Goal: Task Accomplishment & Management: Manage account settings

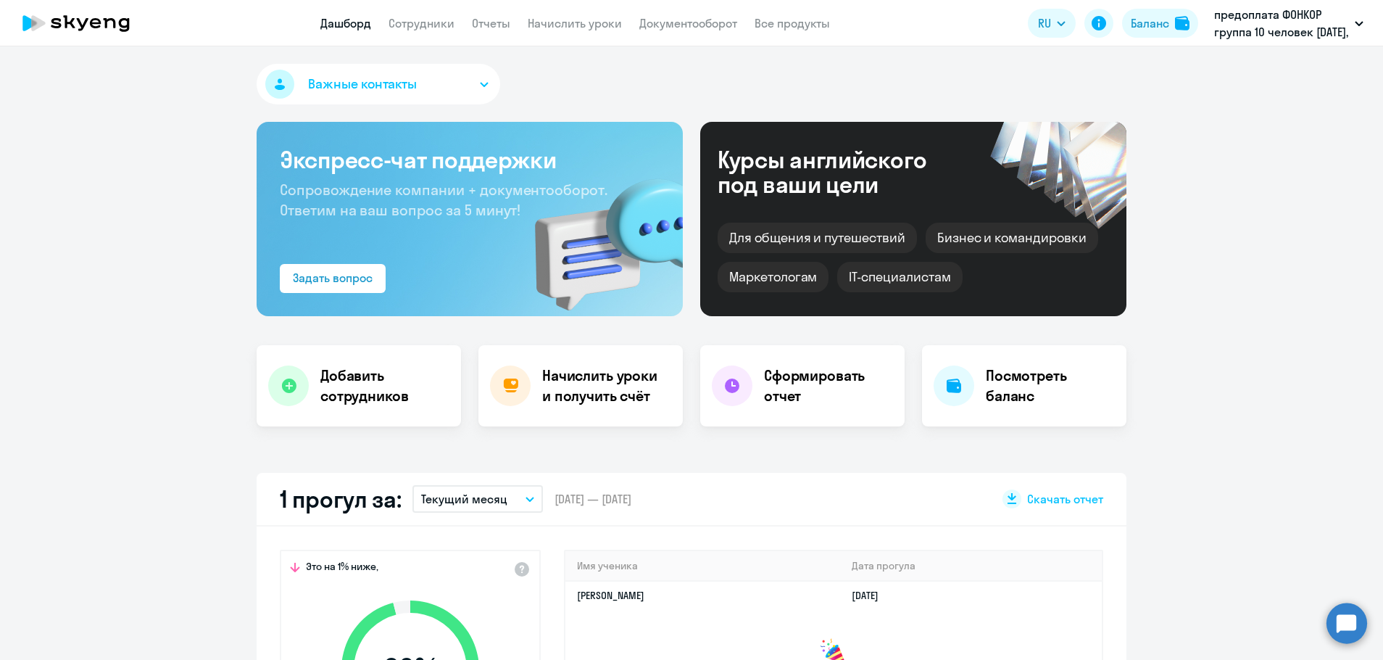
select select "30"
click at [416, 28] on link "Сотрудники" at bounding box center [422, 23] width 66 height 14
select select "30"
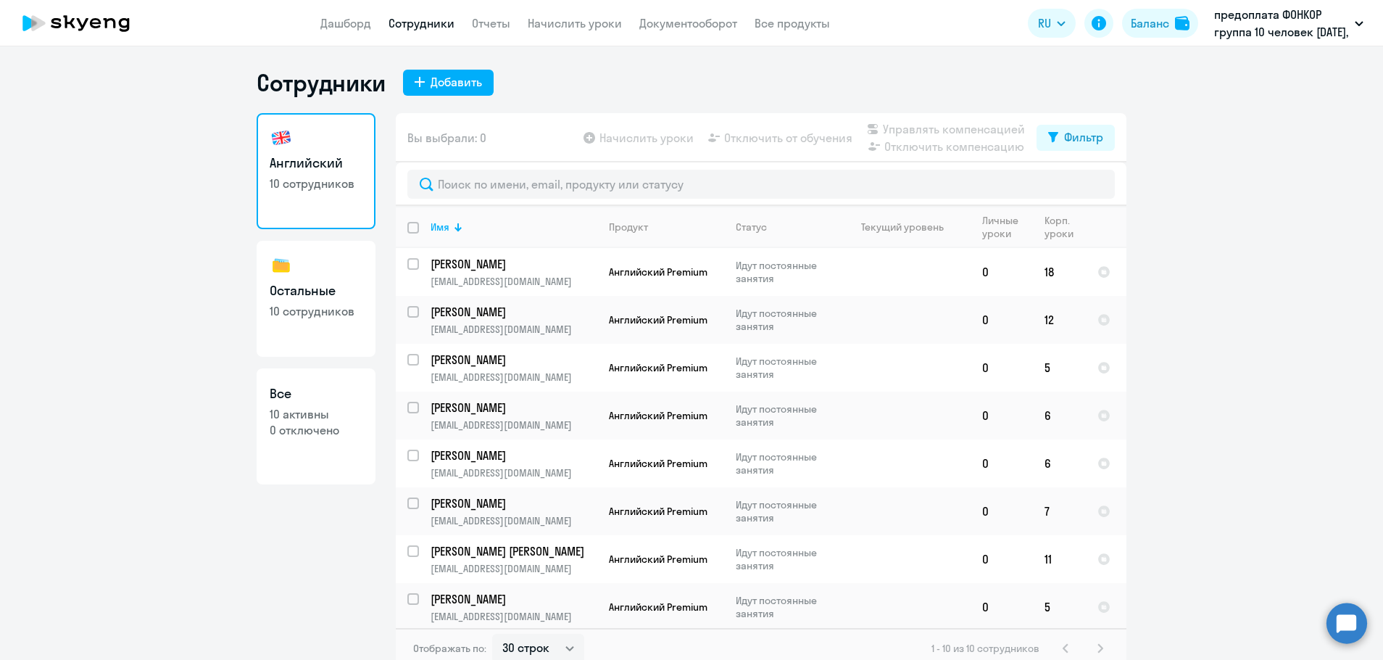
click at [438, 96] on div "Сотрудники Добавить" at bounding box center [692, 82] width 870 height 29
click at [444, 91] on button "Добавить" at bounding box center [448, 83] width 91 height 26
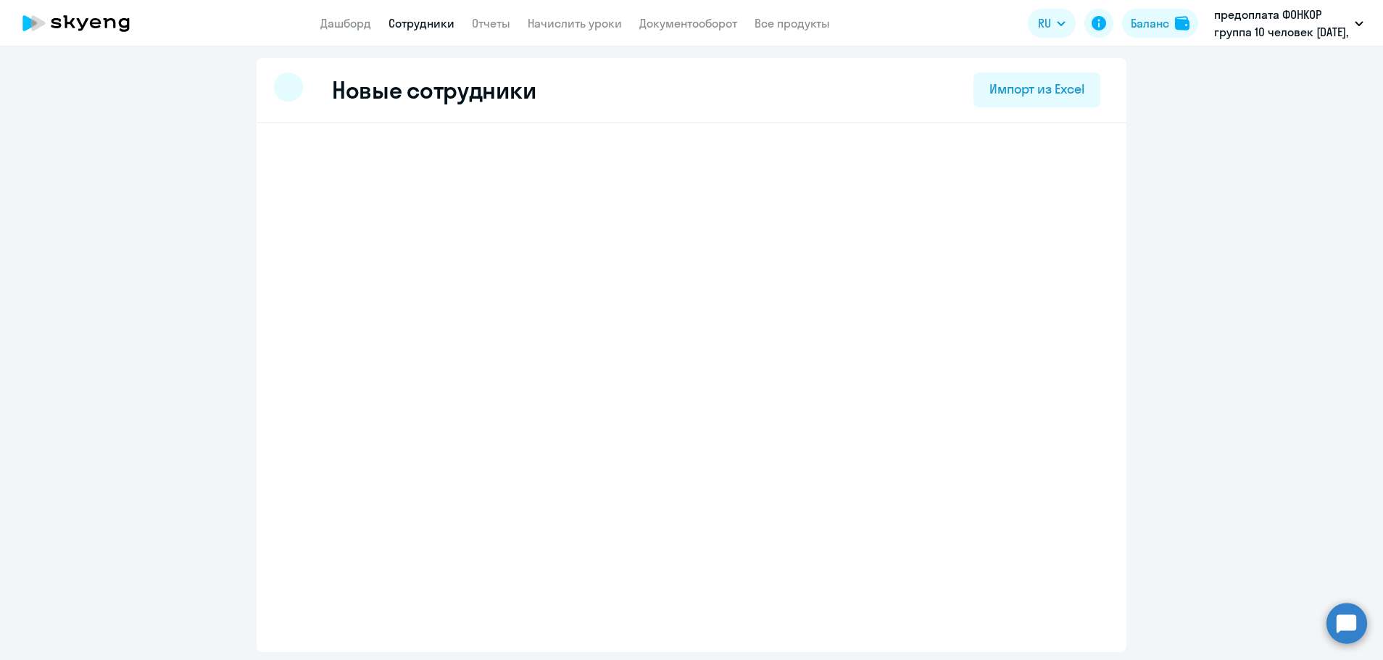
select select "screening_test"
select select "3"
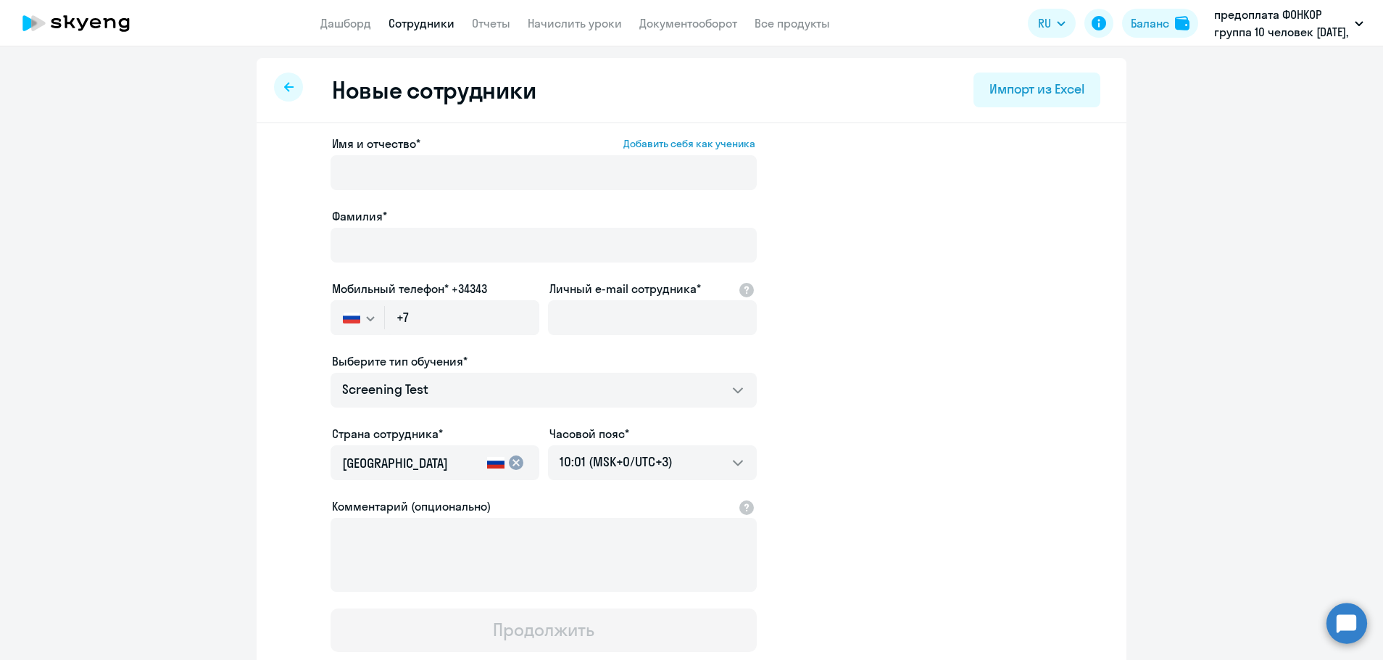
click at [287, 88] on div at bounding box center [288, 86] width 29 height 29
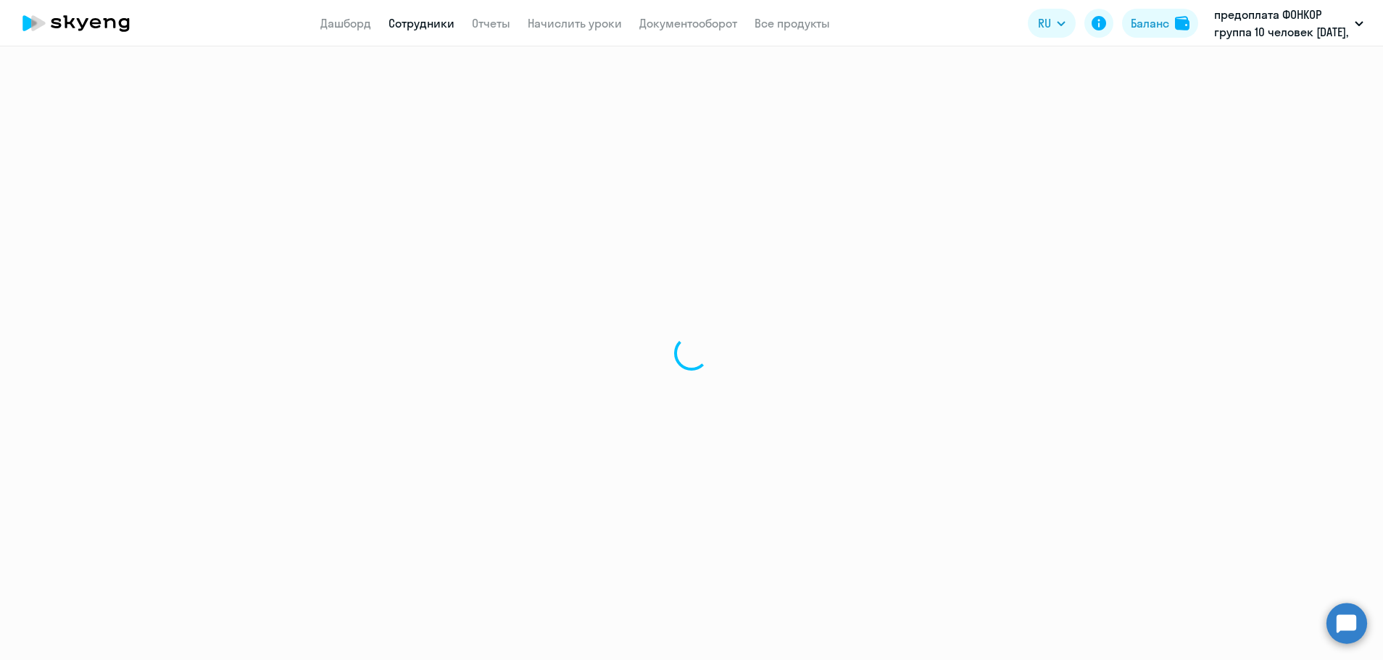
select select "30"
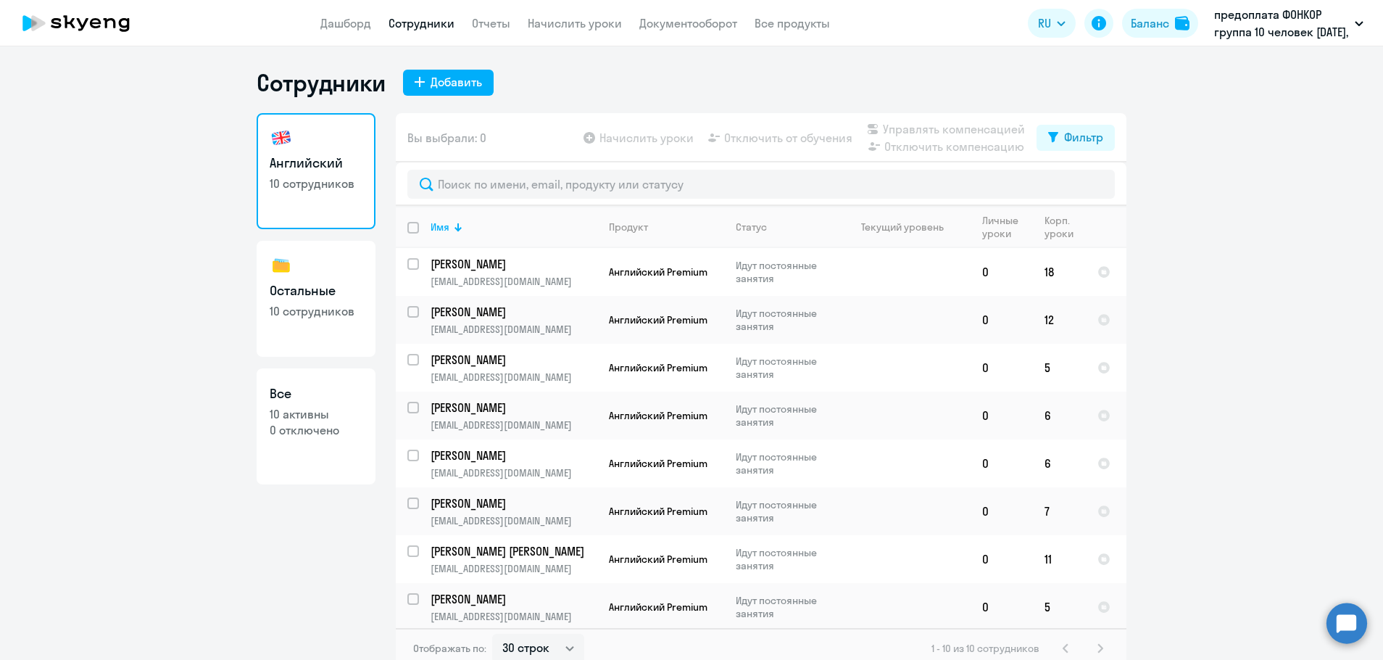
click at [433, 24] on link "Сотрудники" at bounding box center [422, 23] width 66 height 14
click at [476, 267] on p "[PERSON_NAME]" at bounding box center [513, 264] width 164 height 16
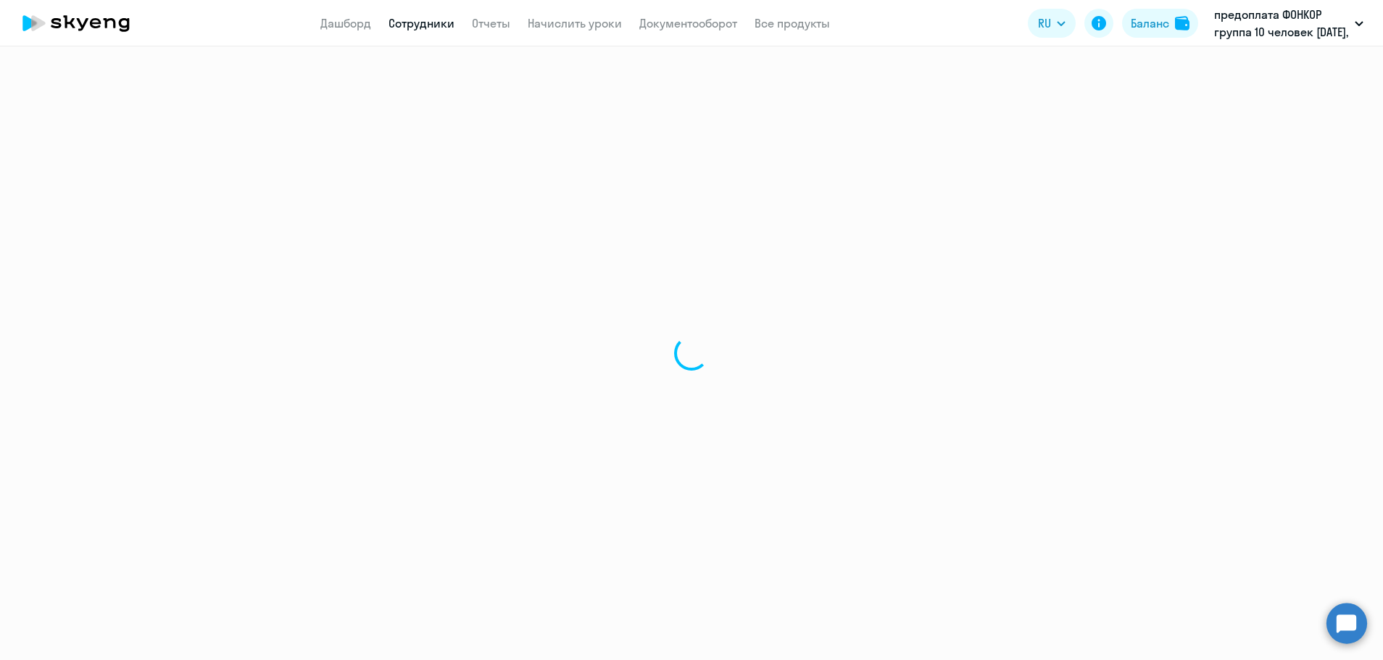
select select "english"
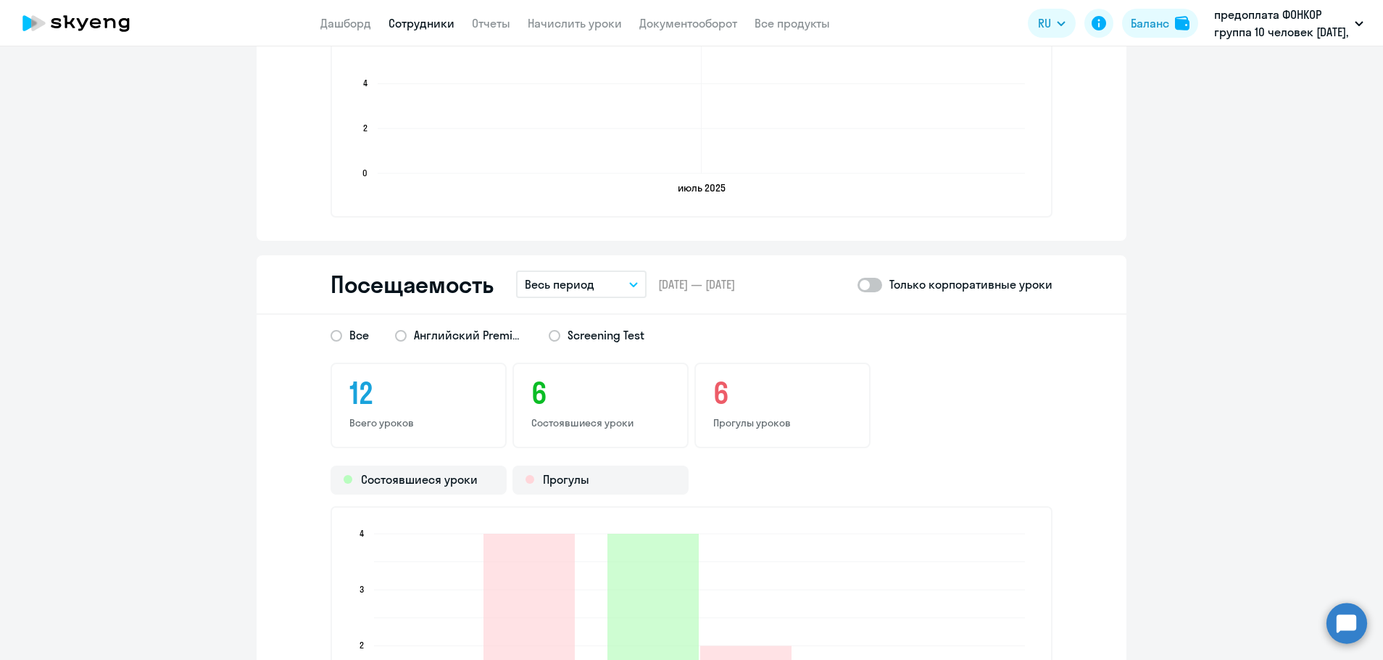
scroll to position [1450, 0]
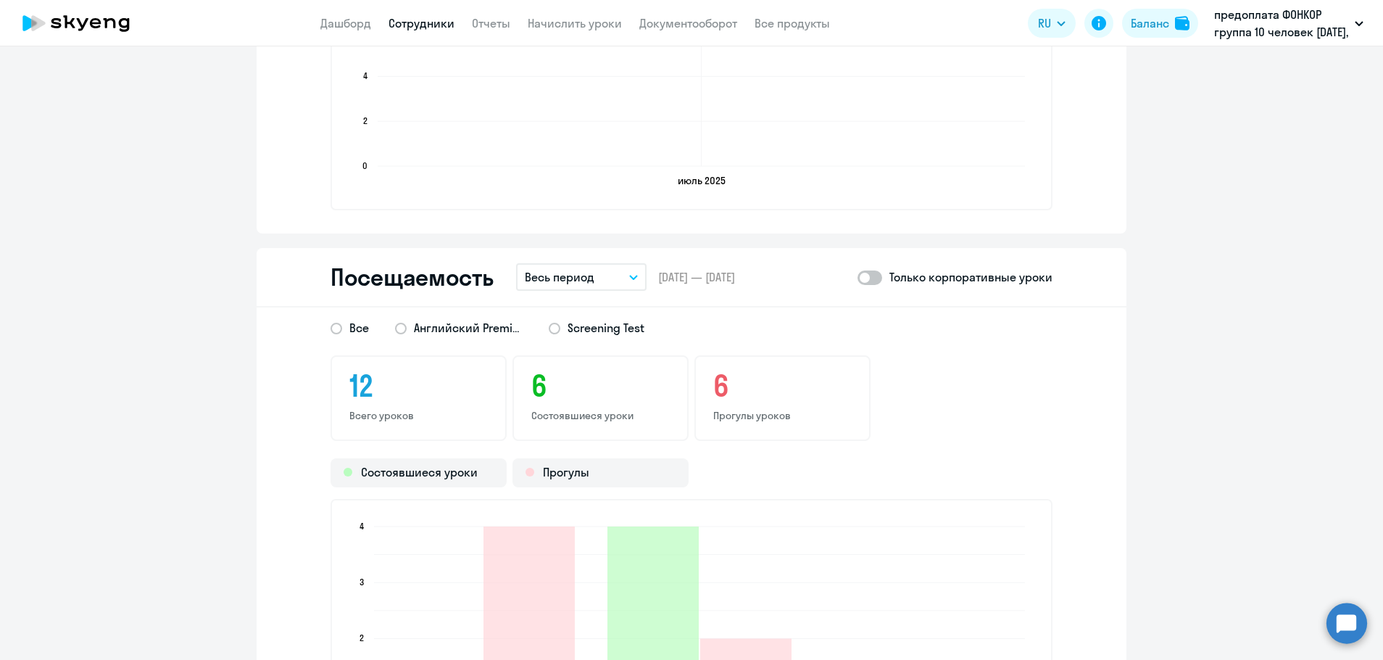
click at [630, 278] on icon "button" at bounding box center [633, 277] width 9 height 5
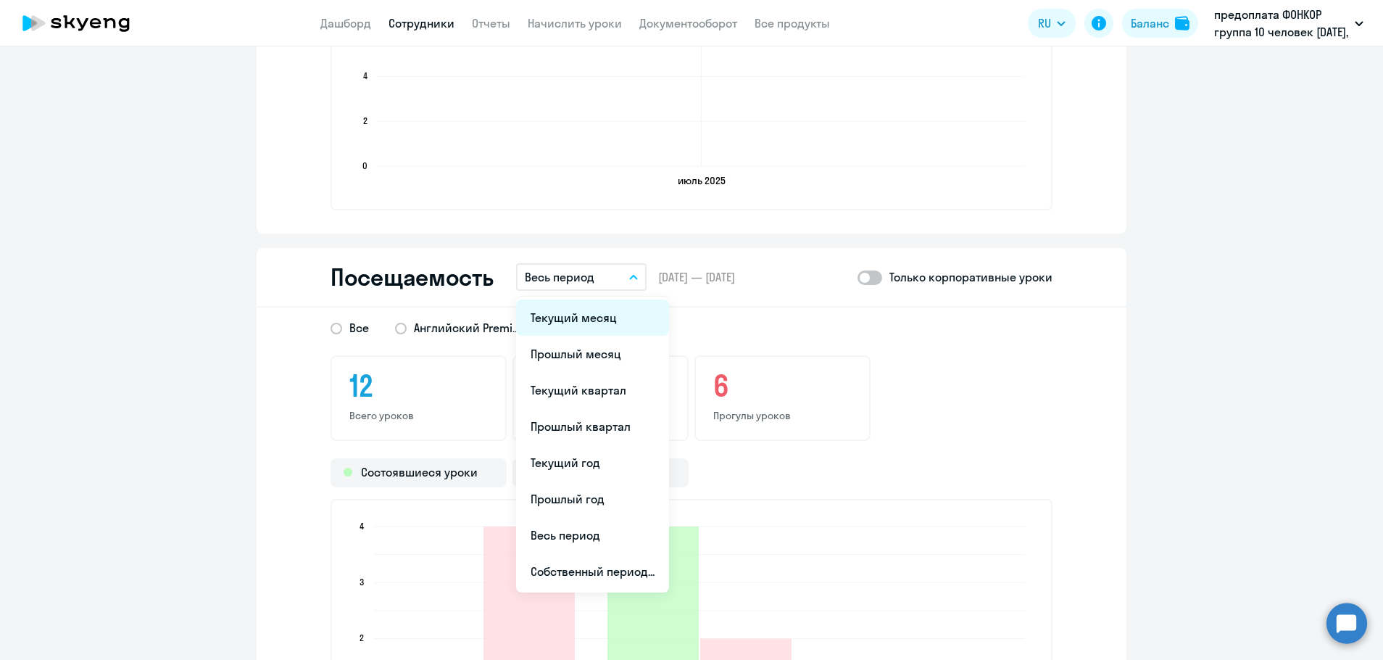
click at [567, 315] on li "Текущий месяц" at bounding box center [592, 317] width 153 height 36
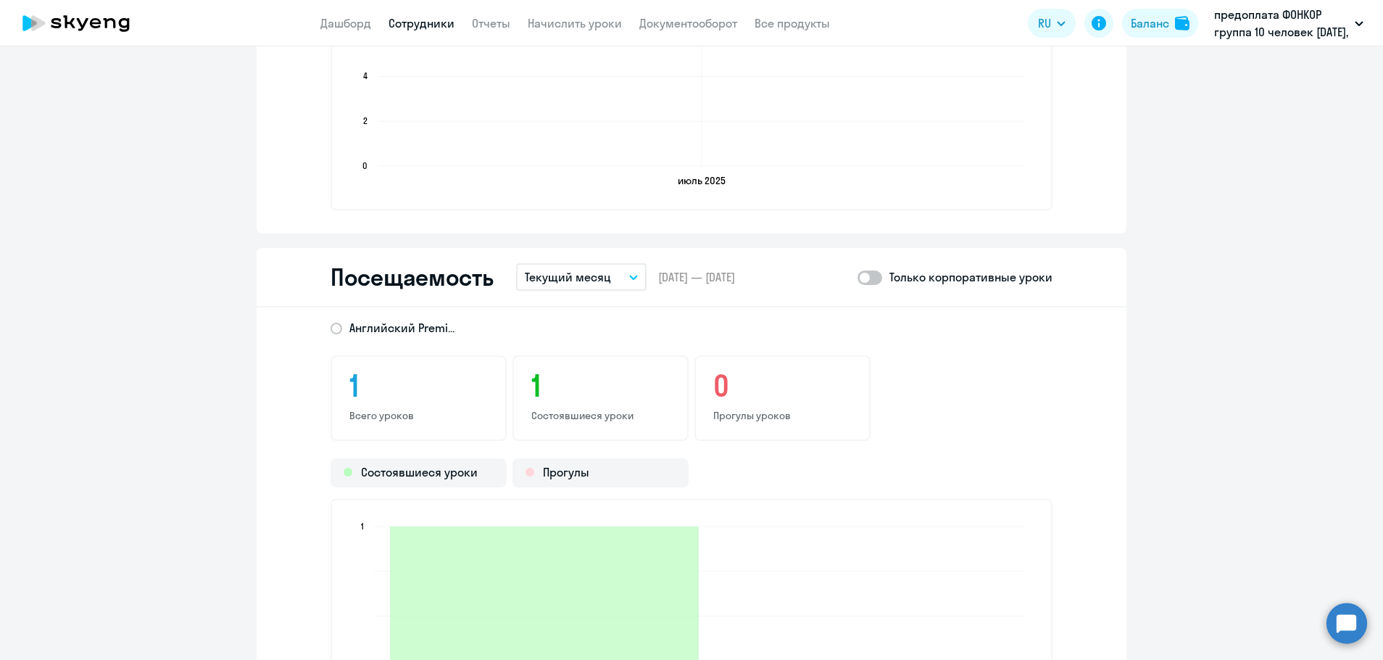
click at [878, 276] on div "Только корпоративные уроки" at bounding box center [955, 276] width 195 height 17
click at [868, 279] on span at bounding box center [870, 277] width 25 height 14
click at [858, 278] on input "checkbox" at bounding box center [857, 277] width 1 height 1
checkbox input "true"
click at [436, 25] on link "Сотрудники" at bounding box center [422, 23] width 66 height 14
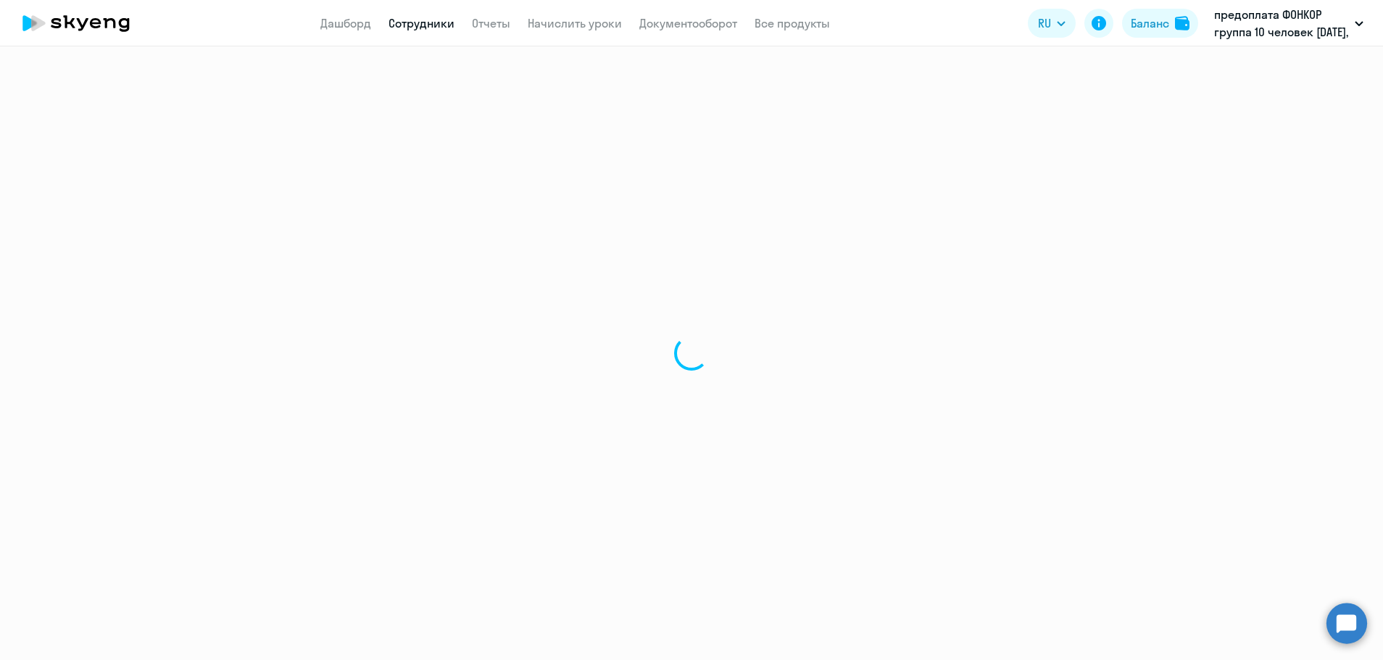
select select "30"
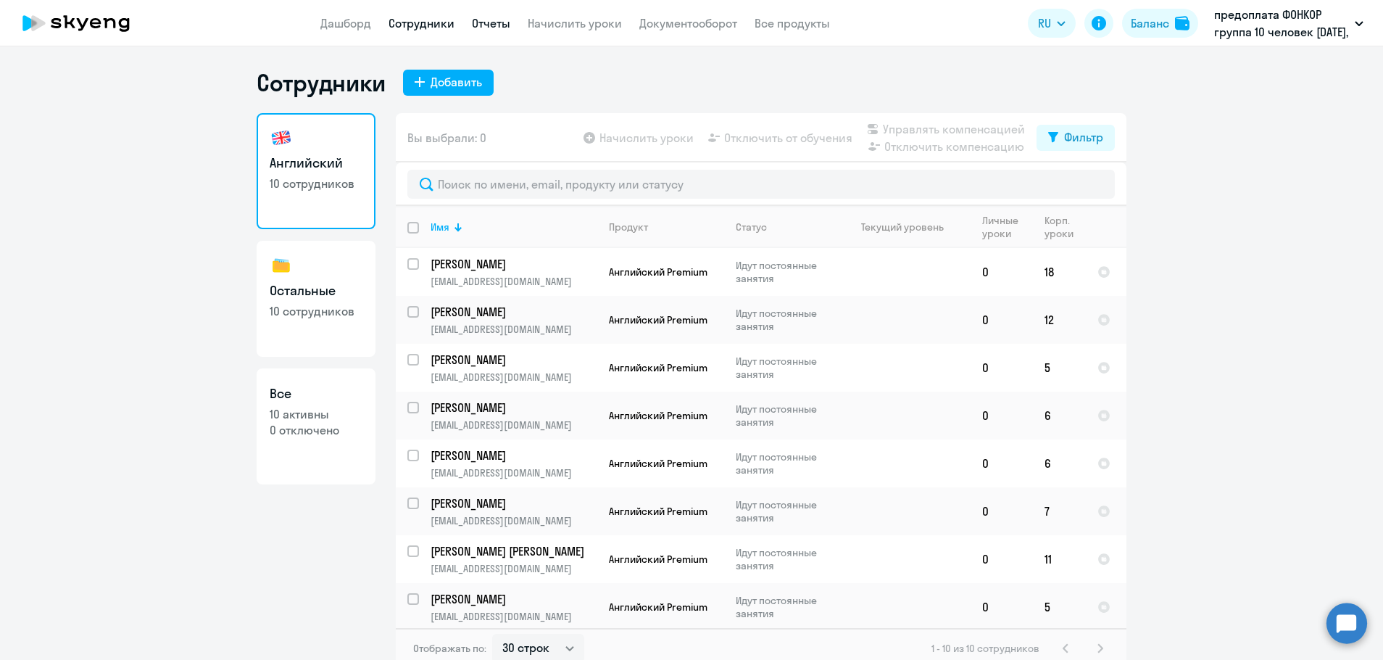
click at [496, 25] on link "Отчеты" at bounding box center [491, 23] width 38 height 14
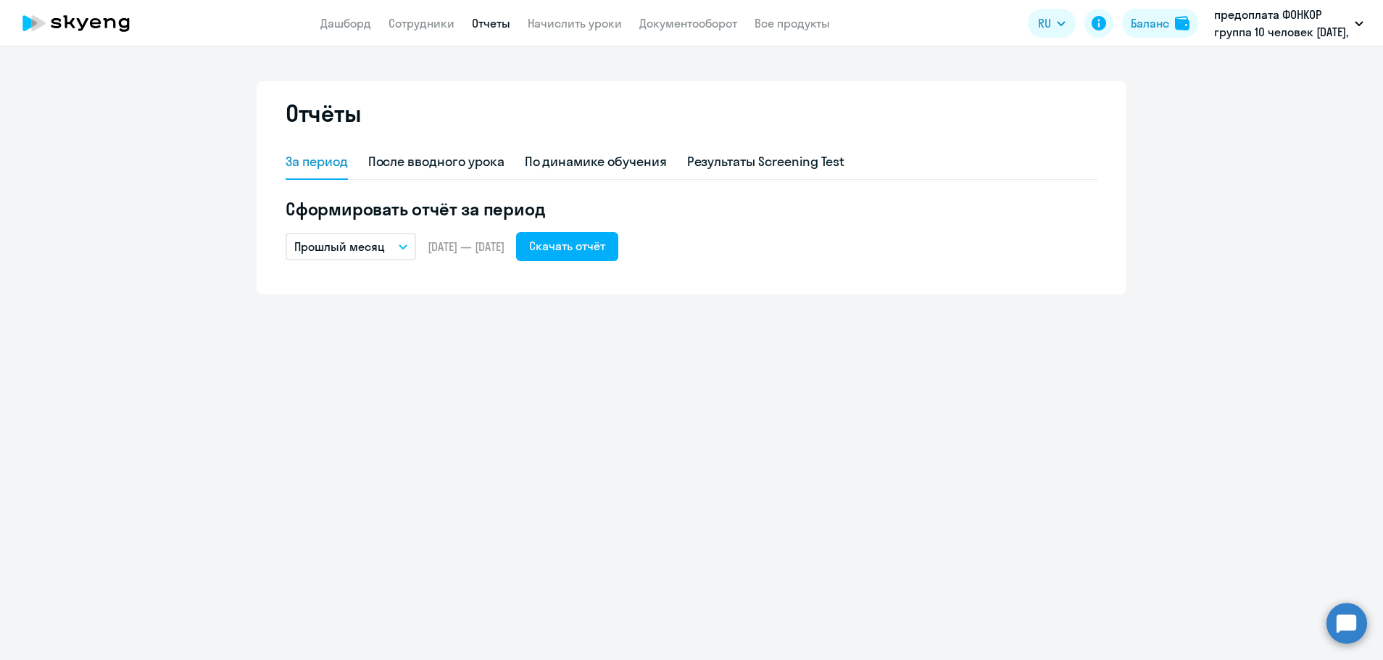
click at [404, 252] on button "Прошлый месяц" at bounding box center [351, 247] width 130 height 28
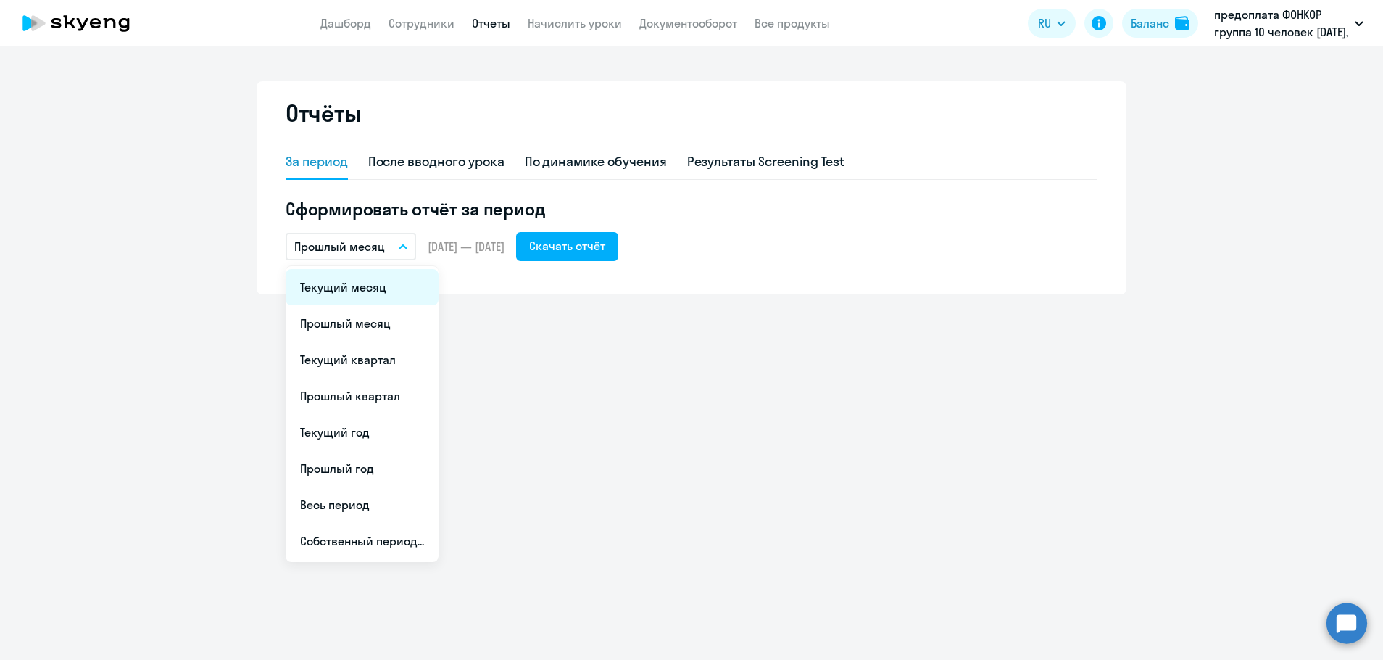
click at [379, 286] on li "Текущий месяц" at bounding box center [362, 287] width 153 height 36
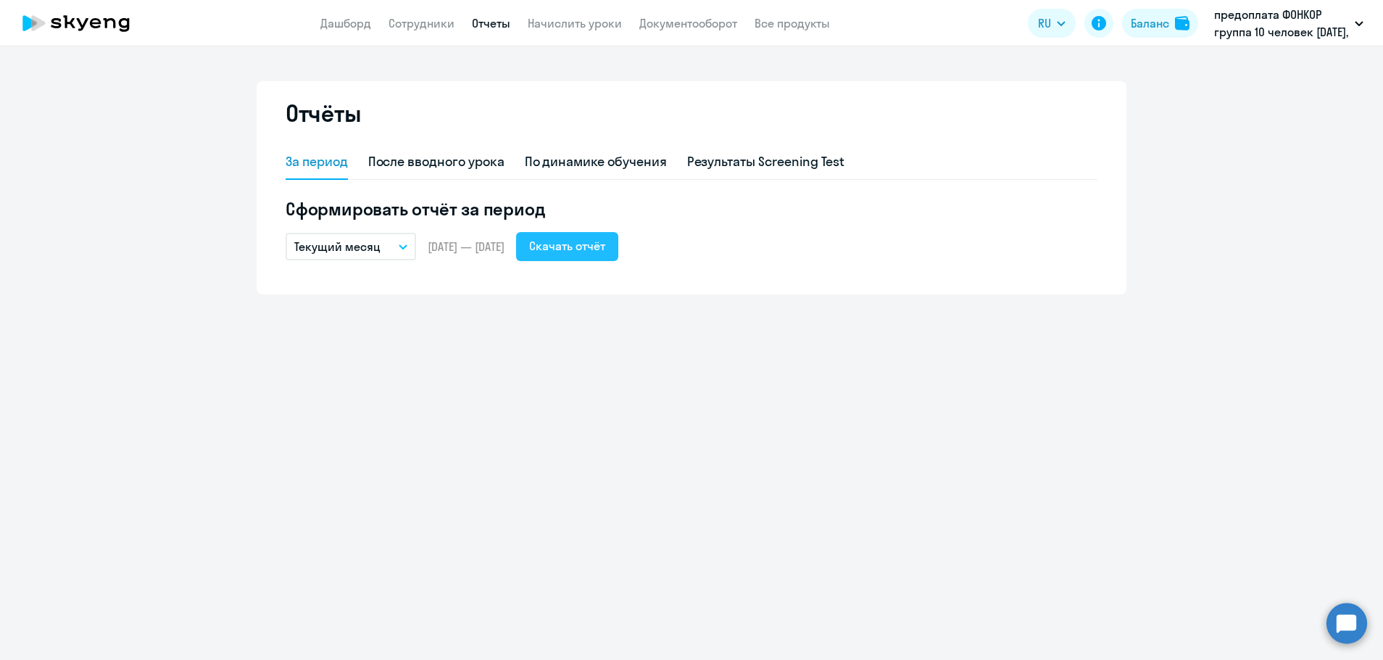
click at [591, 252] on div "Скачать отчёт" at bounding box center [567, 245] width 76 height 17
click at [420, 24] on link "Сотрудники" at bounding box center [422, 23] width 66 height 14
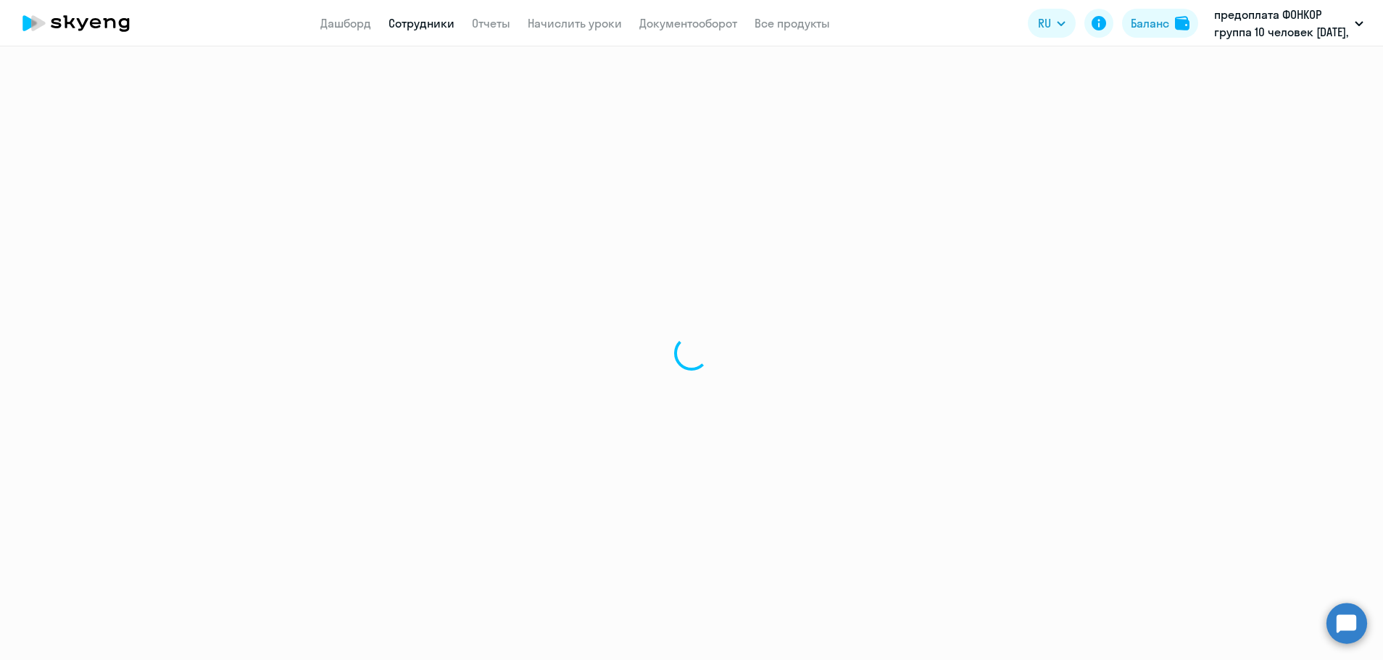
select select "30"
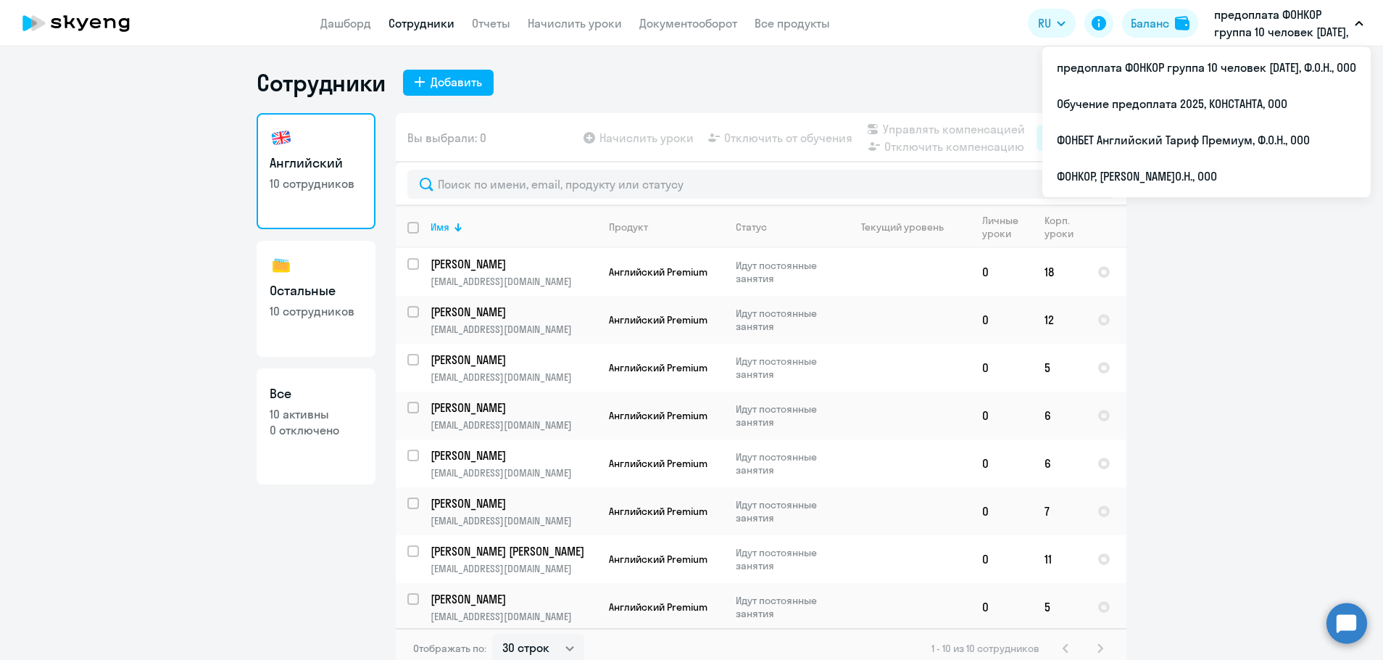
click at [1313, 36] on p "предоплата ФОНКОР группа 10 человек [DATE], Ф.О.Н., ООО" at bounding box center [1281, 23] width 135 height 35
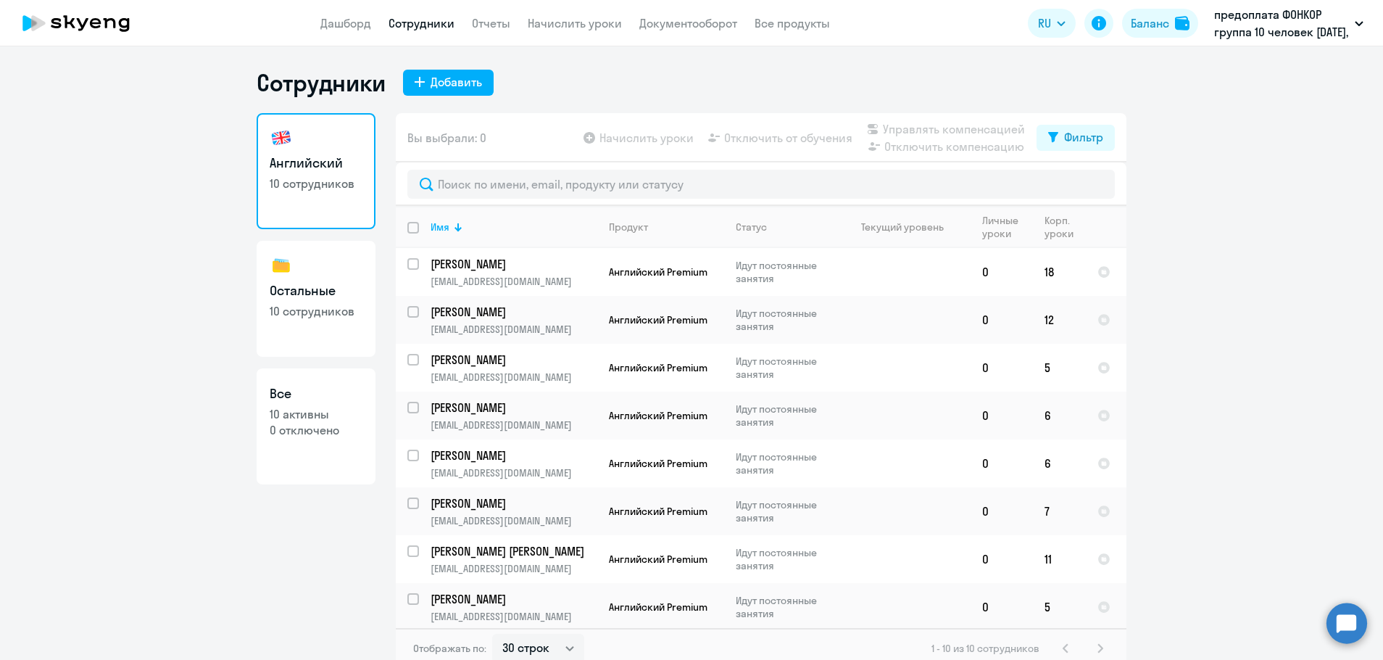
click at [1313, 36] on p "предоплата ФОНКОР группа 10 человек [DATE], Ф.О.Н., ООО" at bounding box center [1281, 23] width 135 height 35
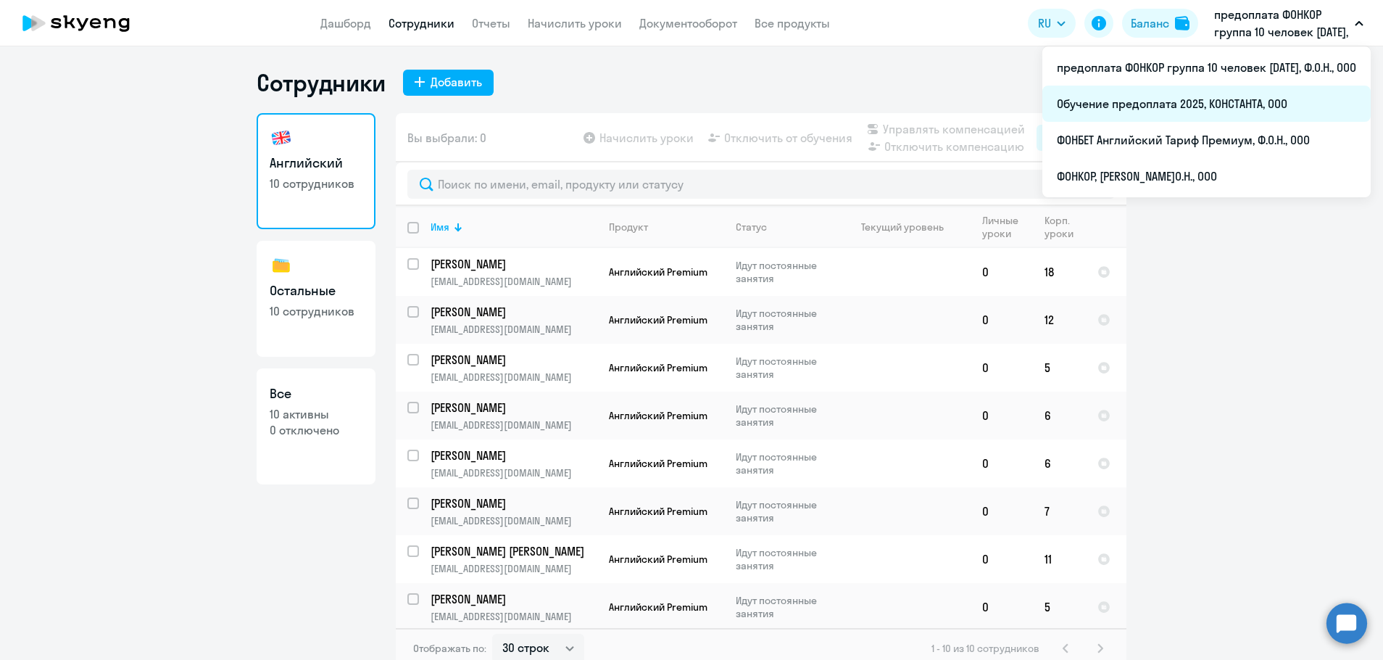
click at [1150, 103] on li "Обучение предоплата 2025, КОНСТАНТА, ООО" at bounding box center [1206, 104] width 328 height 36
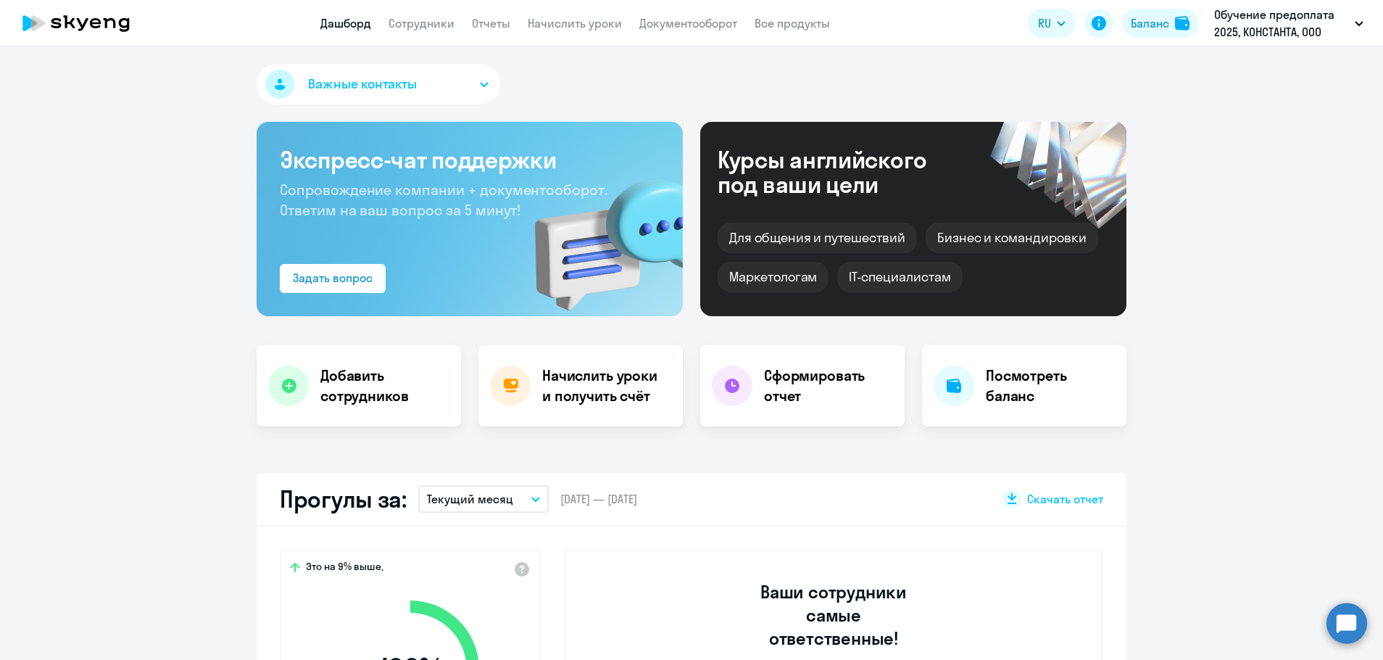
select select "30"
click at [421, 22] on link "Сотрудники" at bounding box center [422, 23] width 66 height 14
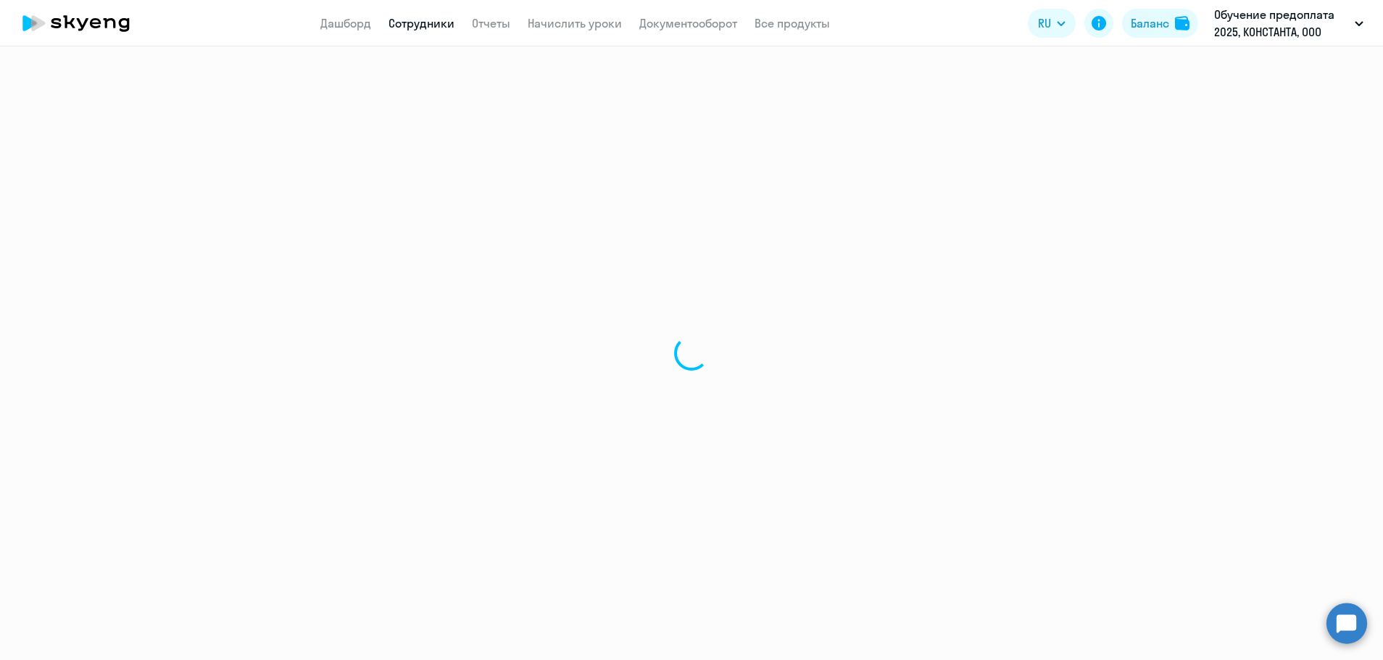
select select "30"
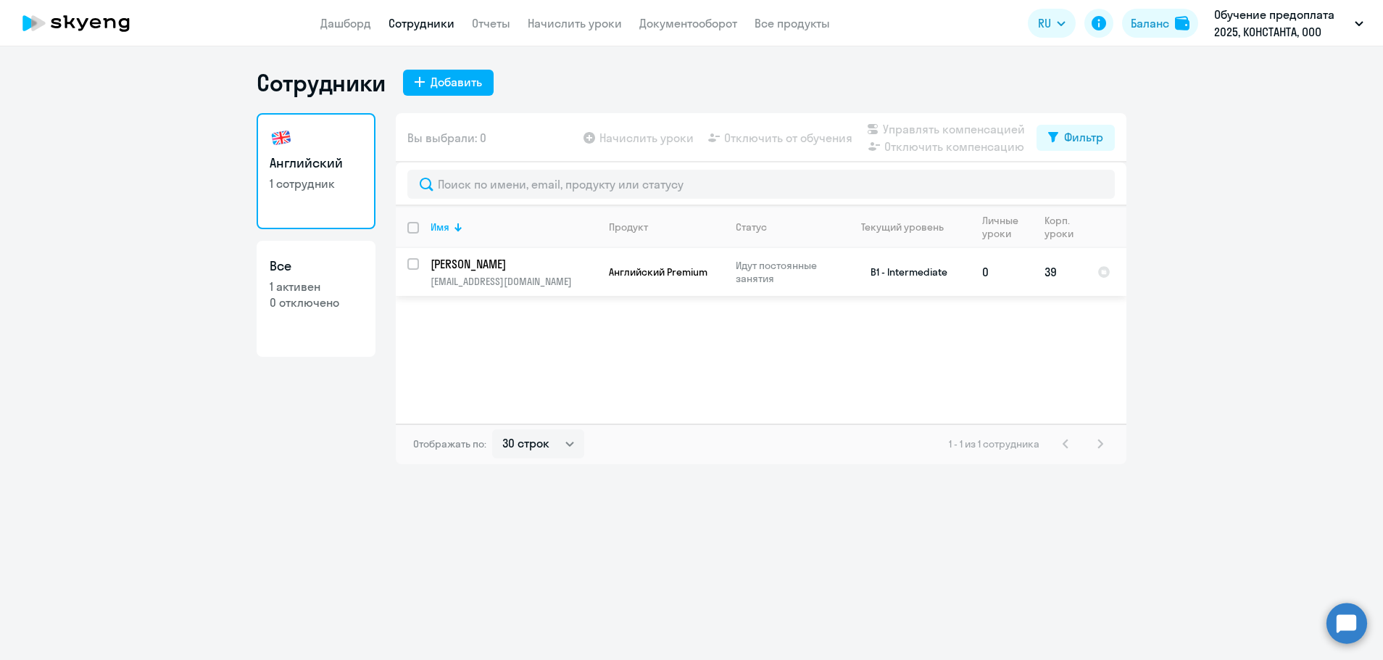
click at [498, 270] on p "[PERSON_NAME]" at bounding box center [513, 264] width 164 height 16
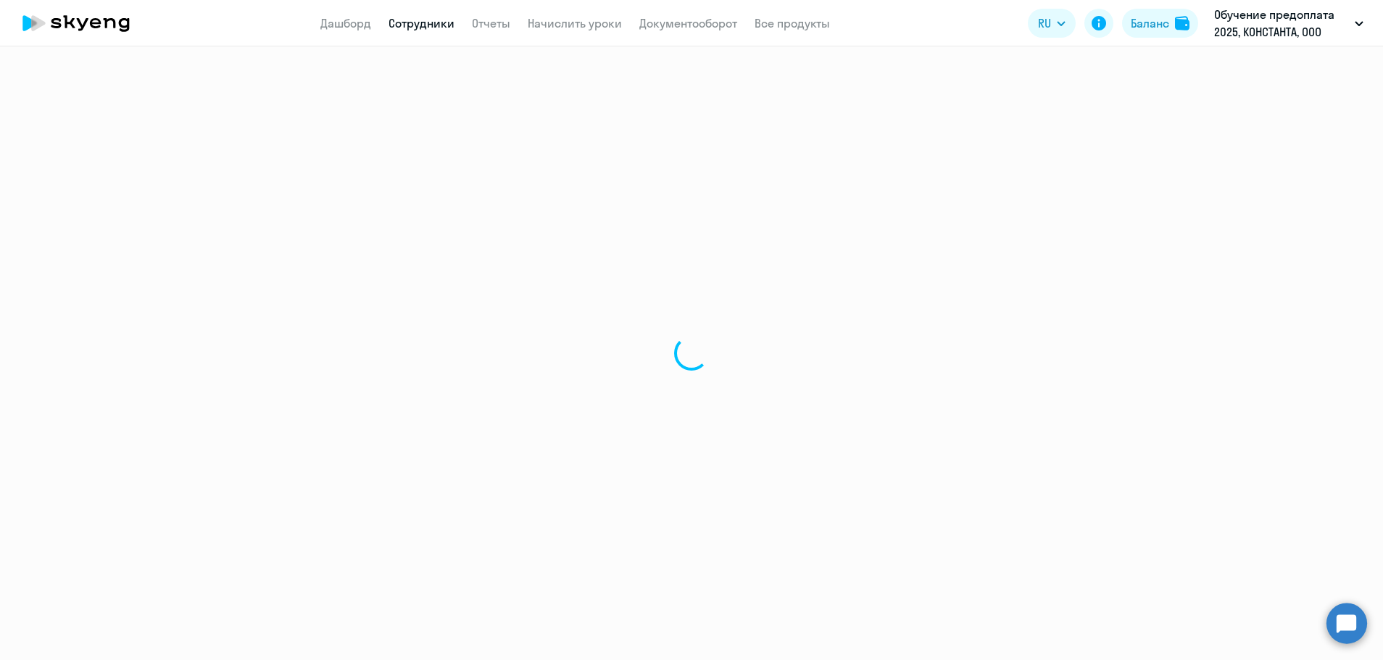
select select "english"
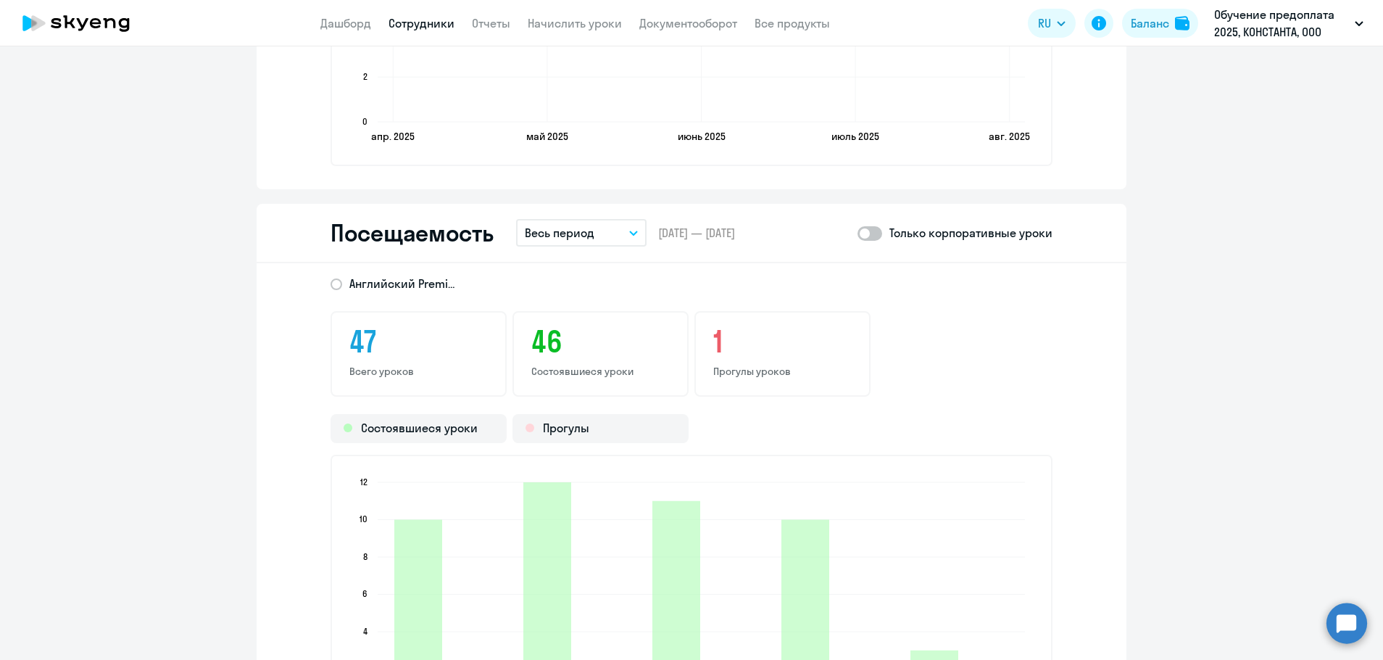
scroll to position [1595, 0]
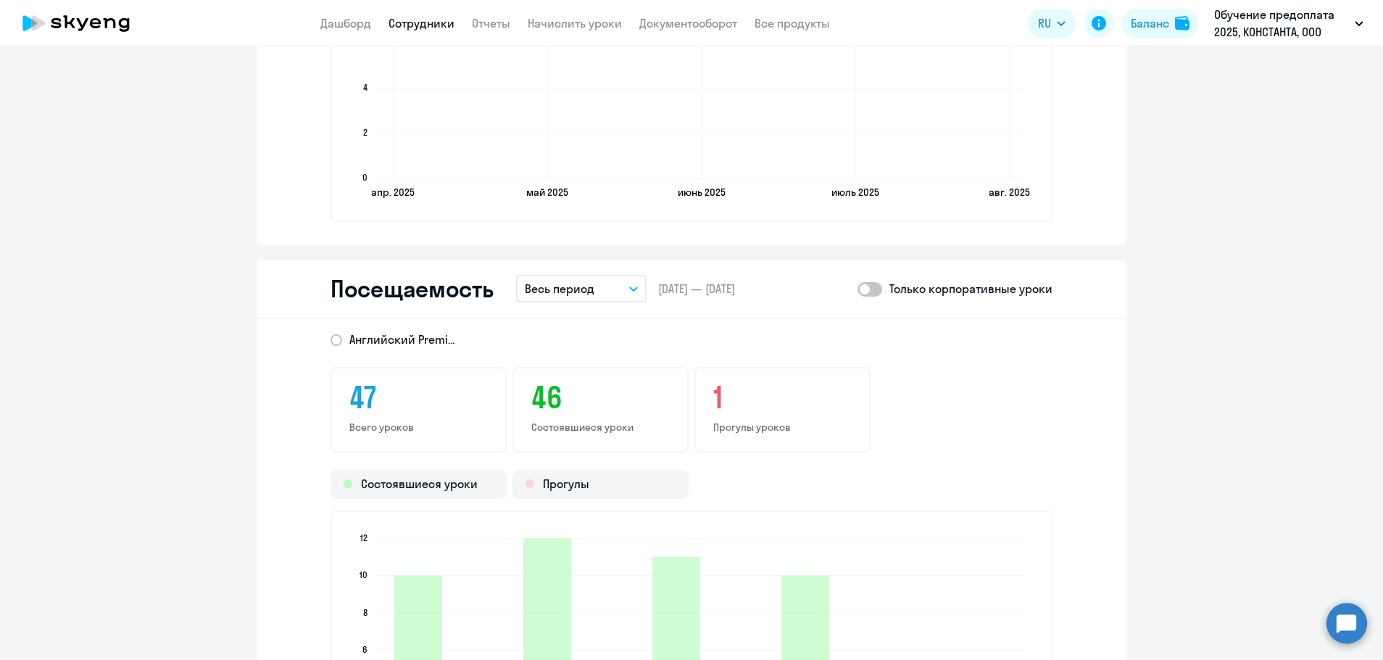
click at [599, 287] on button "Весь период" at bounding box center [581, 289] width 130 height 28
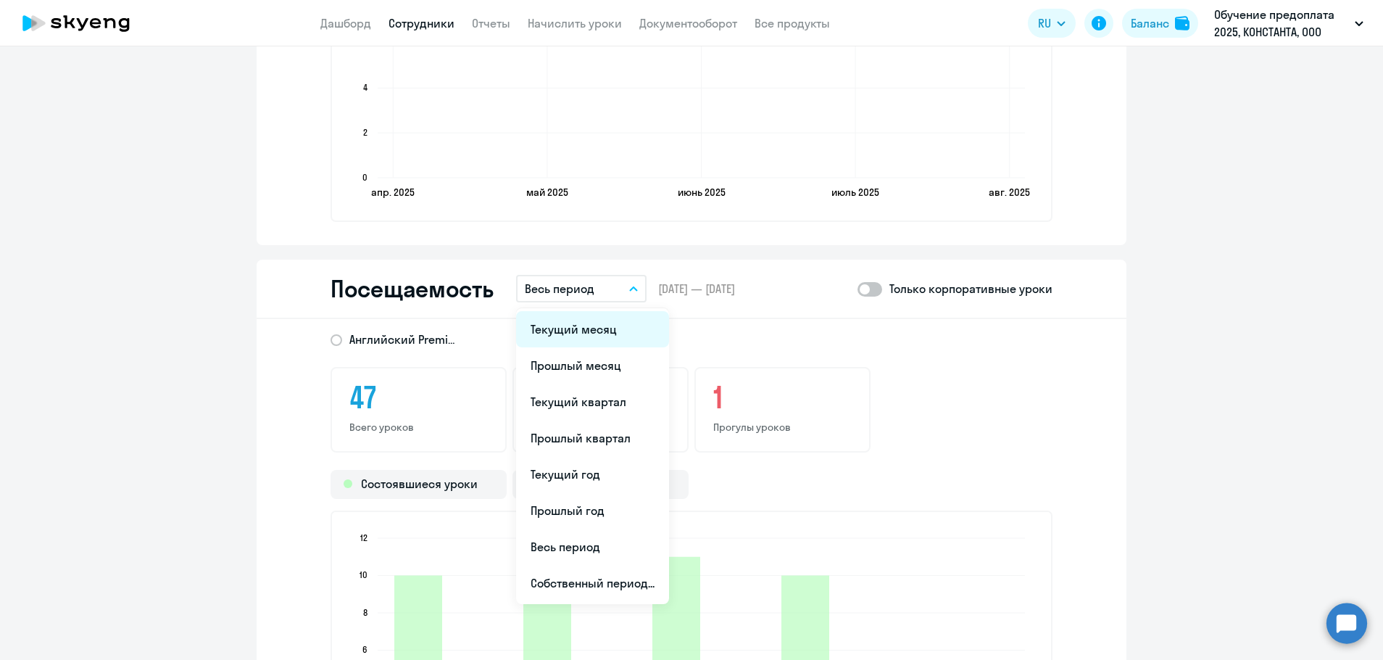
click at [584, 329] on li "Текущий месяц" at bounding box center [592, 329] width 153 height 36
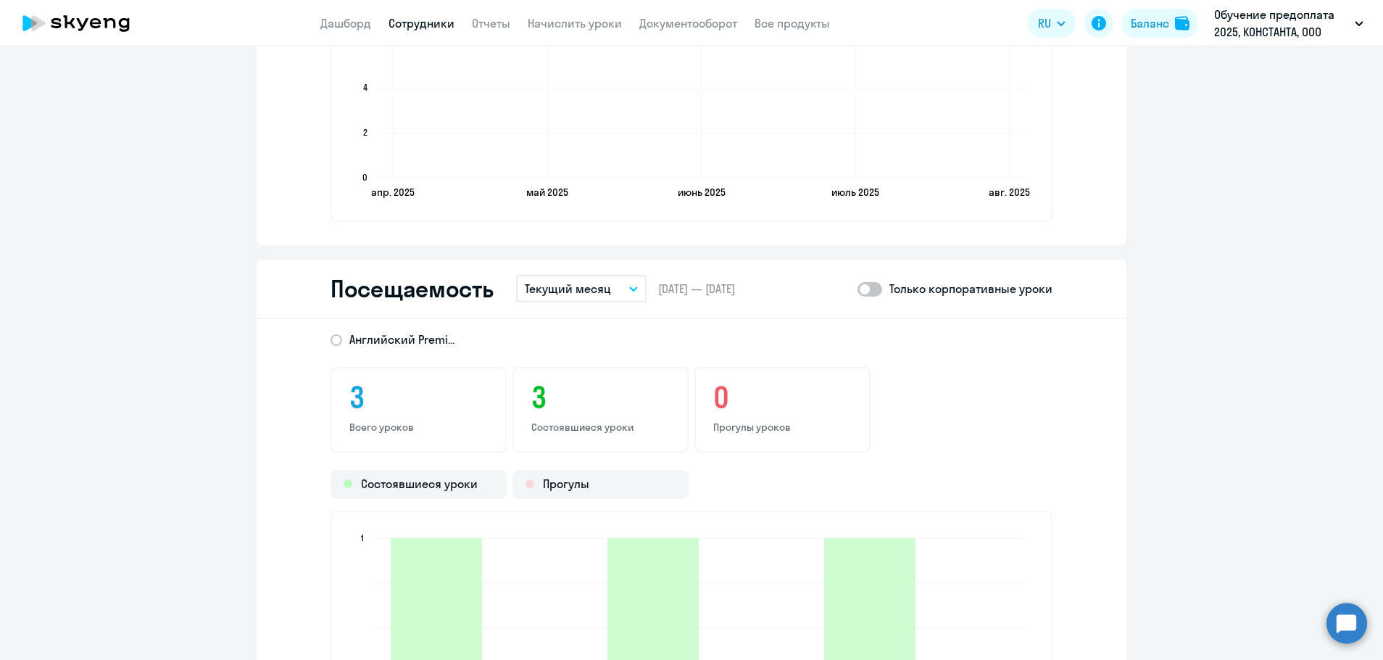
click at [876, 289] on span at bounding box center [870, 289] width 25 height 14
click at [858, 289] on input "checkbox" at bounding box center [857, 289] width 1 height 1
checkbox input "true"
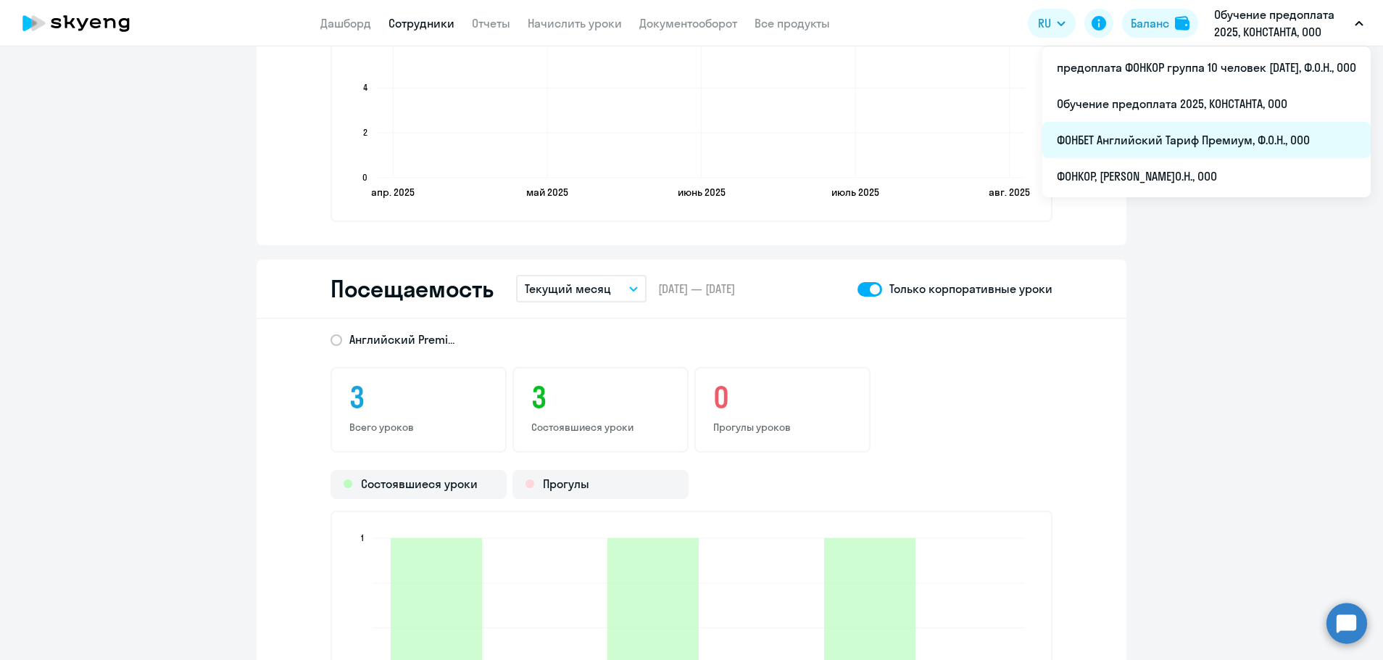
click at [1183, 144] on li "ФОНБЕТ Английский Тариф Премиум, Ф.О.Н., ООО" at bounding box center [1206, 140] width 328 height 36
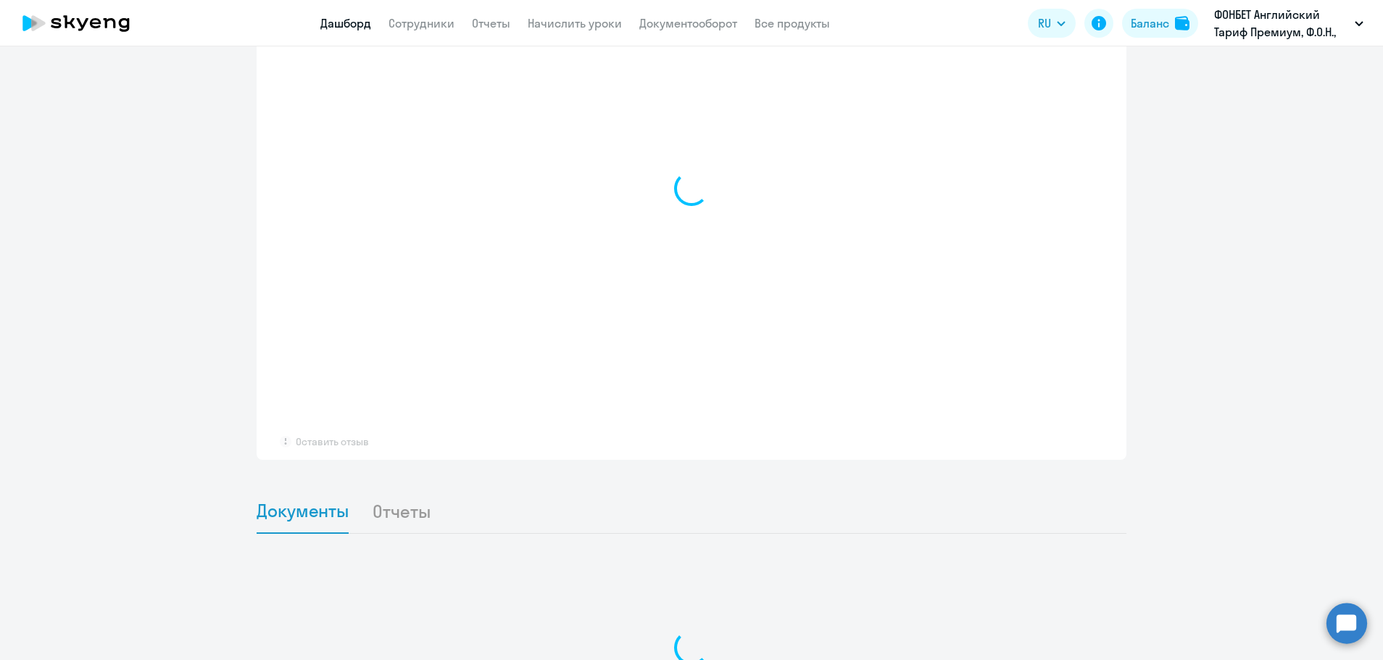
scroll to position [868, 0]
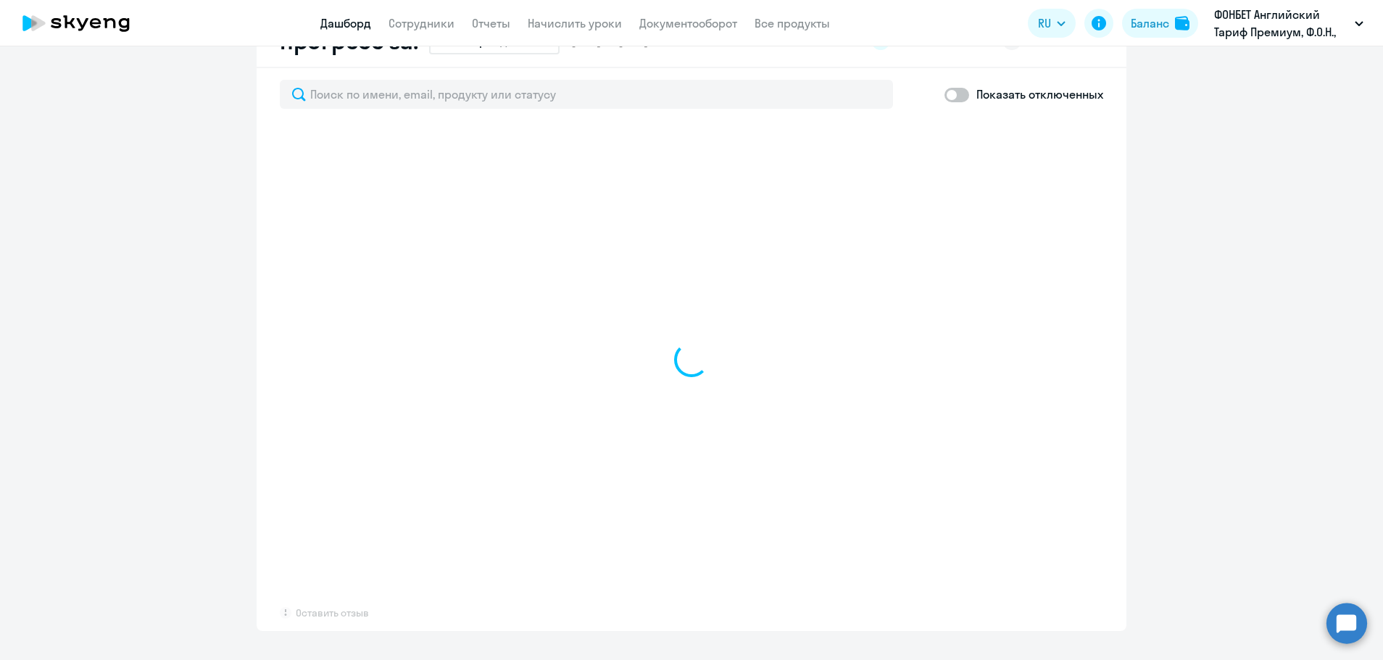
select select "30"
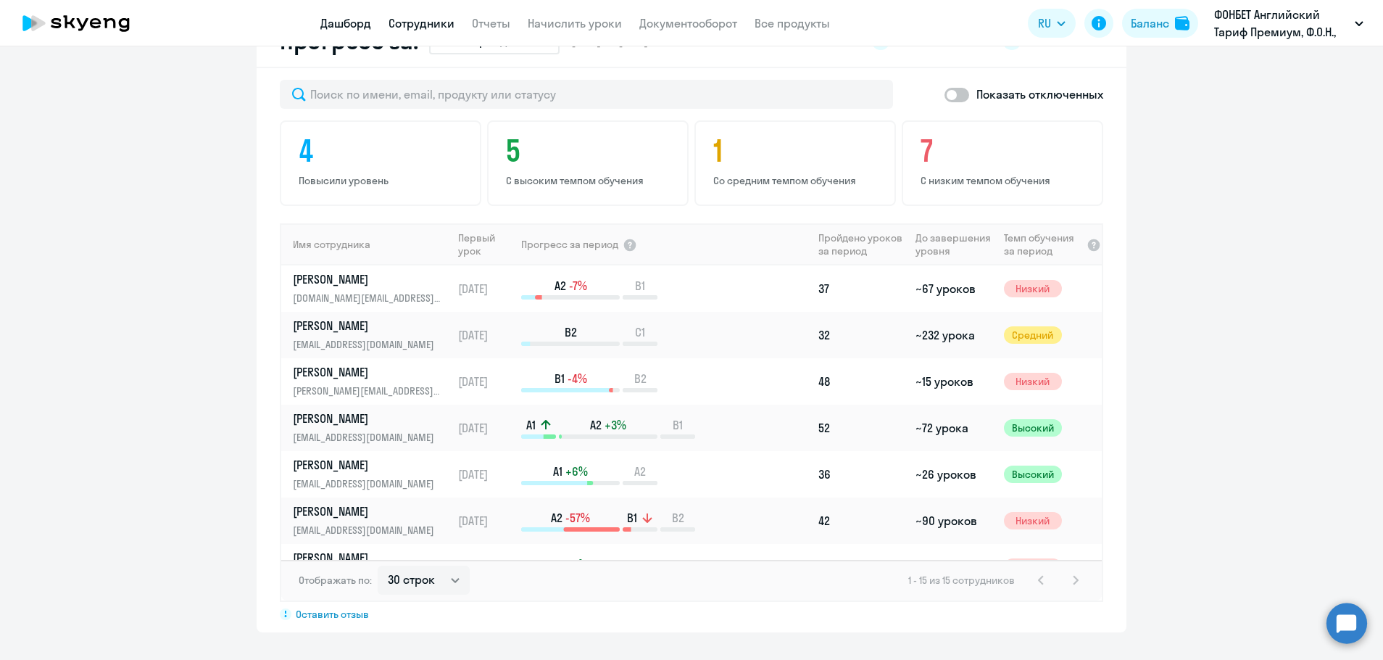
click at [419, 25] on link "Сотрудники" at bounding box center [422, 23] width 66 height 14
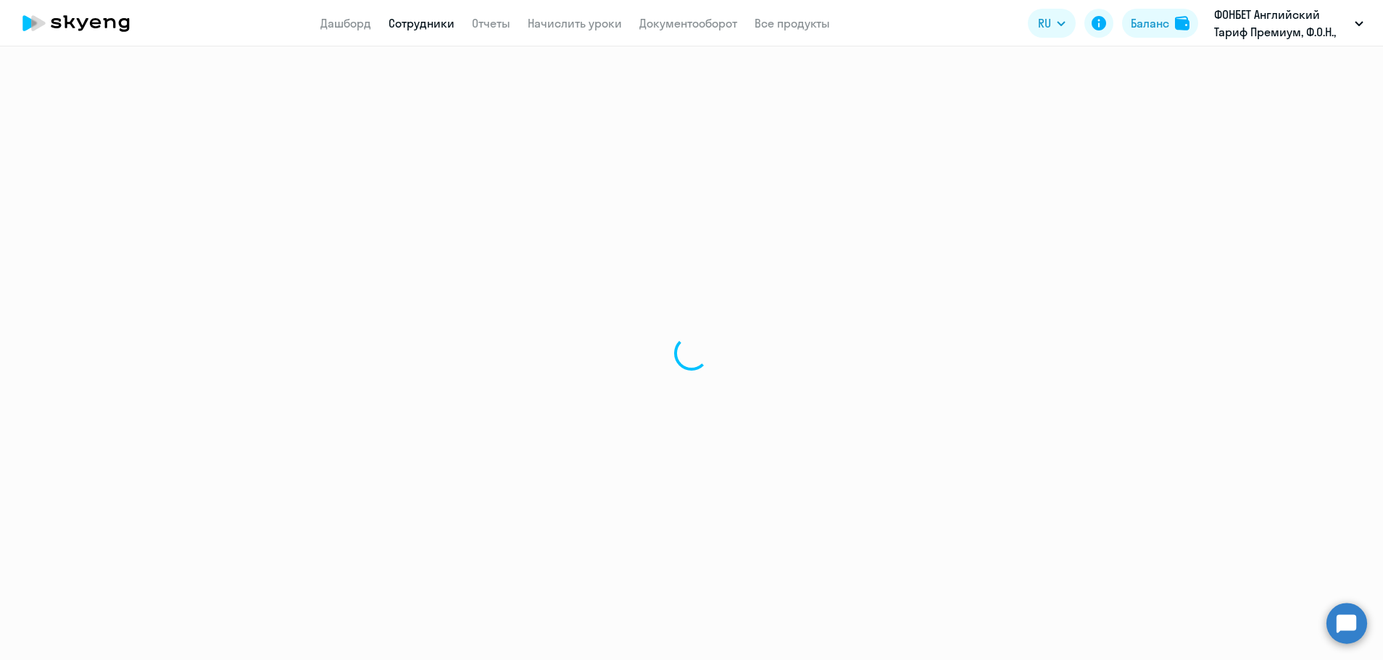
select select "30"
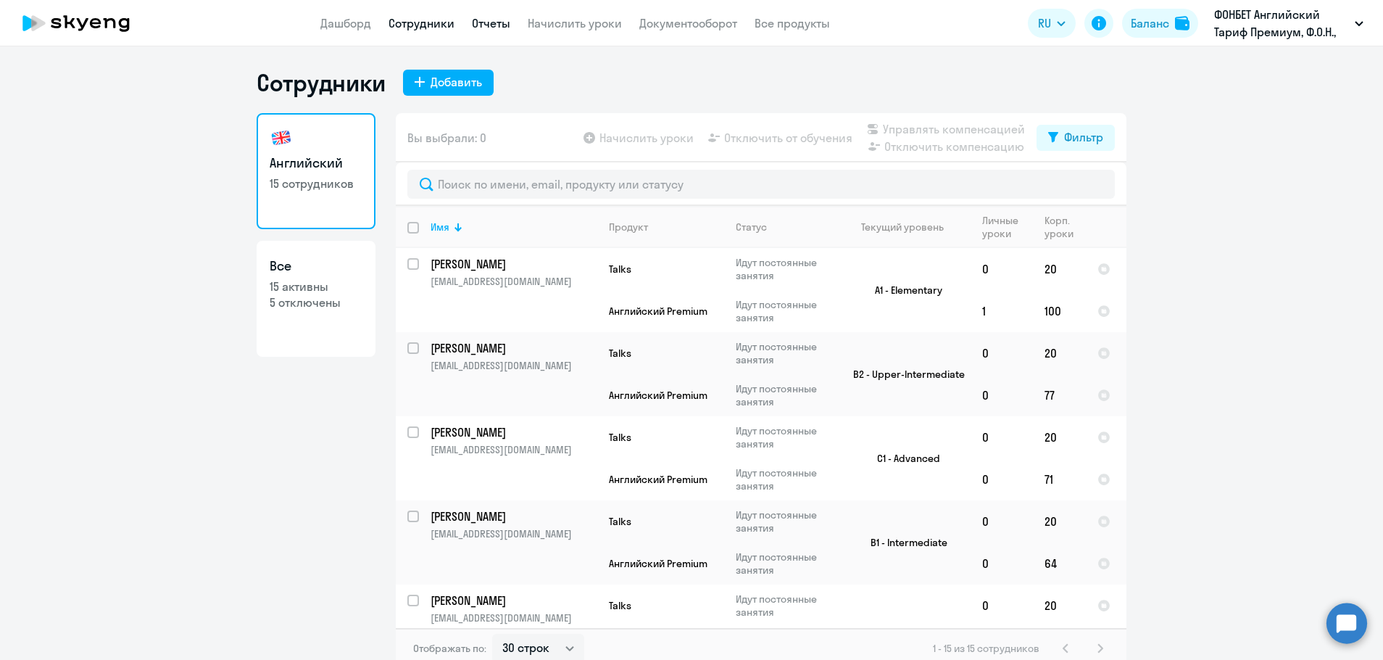
click at [487, 19] on link "Отчеты" at bounding box center [491, 23] width 38 height 14
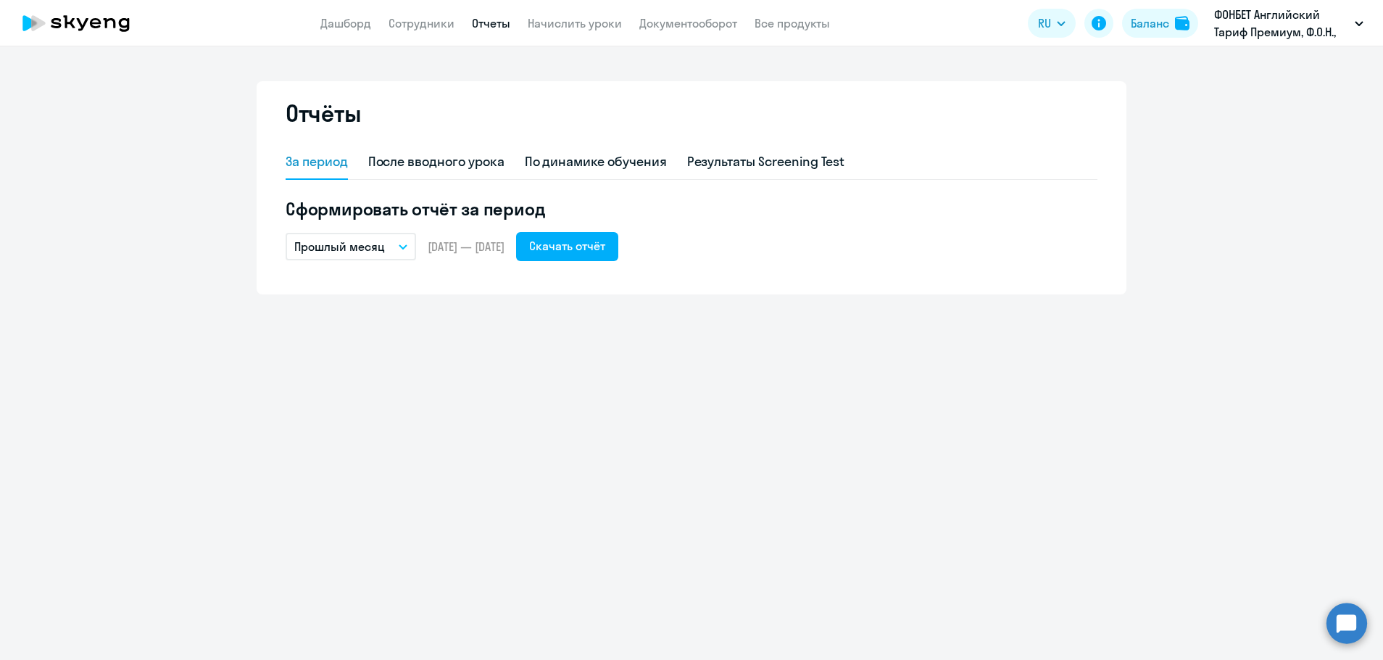
click at [354, 244] on p "Прошлый месяц" at bounding box center [339, 246] width 91 height 17
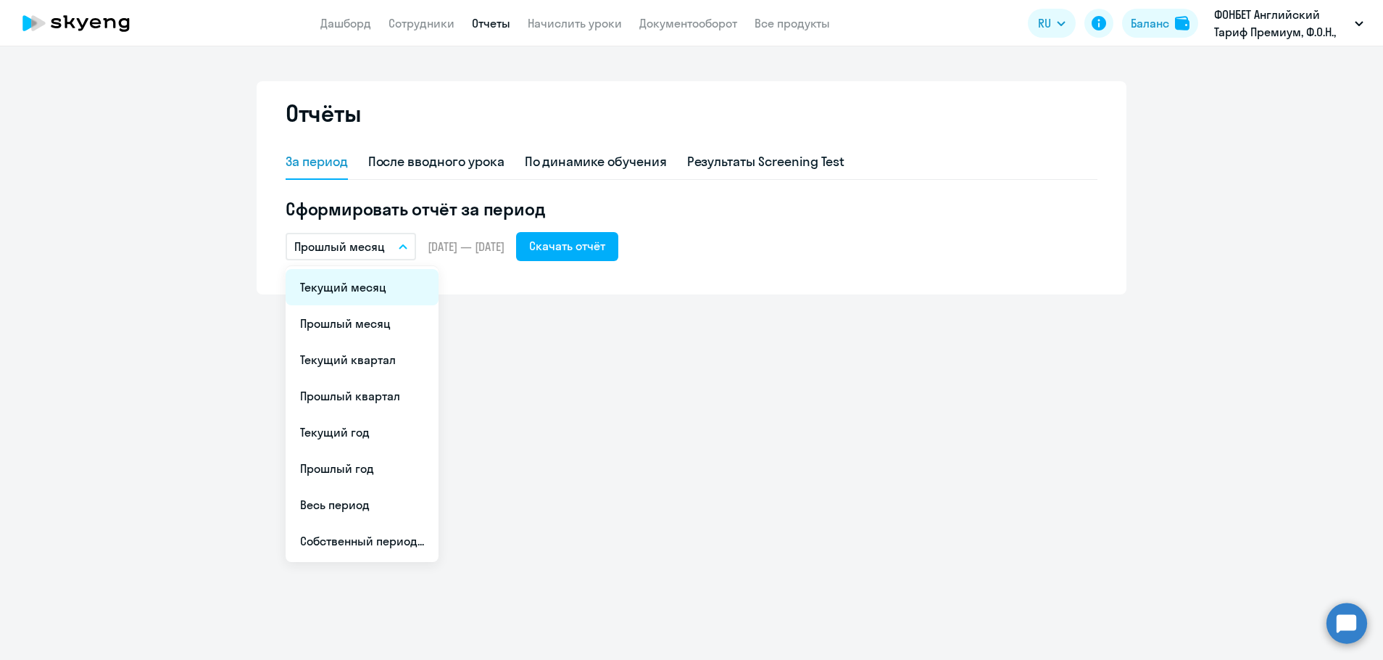
click at [345, 292] on li "Текущий месяц" at bounding box center [362, 287] width 153 height 36
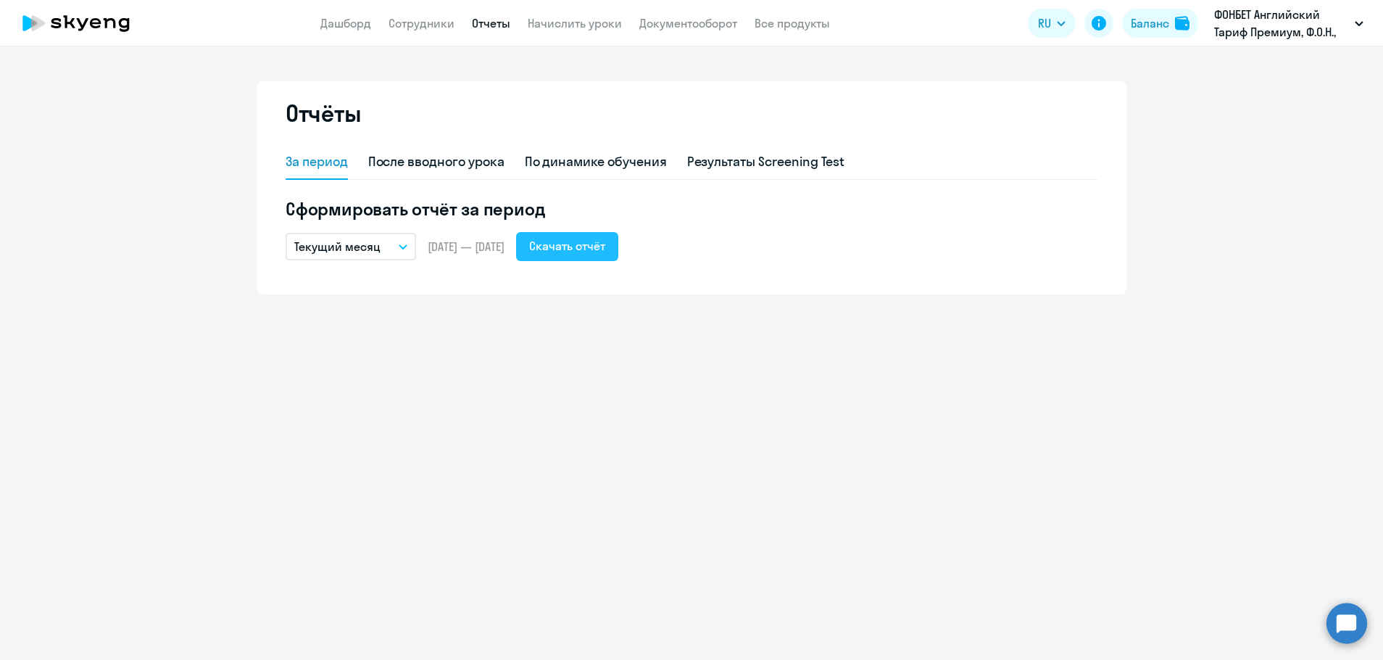
click at [618, 236] on button "Скачать отчёт" at bounding box center [567, 246] width 102 height 29
click at [420, 17] on link "Сотрудники" at bounding box center [422, 23] width 66 height 14
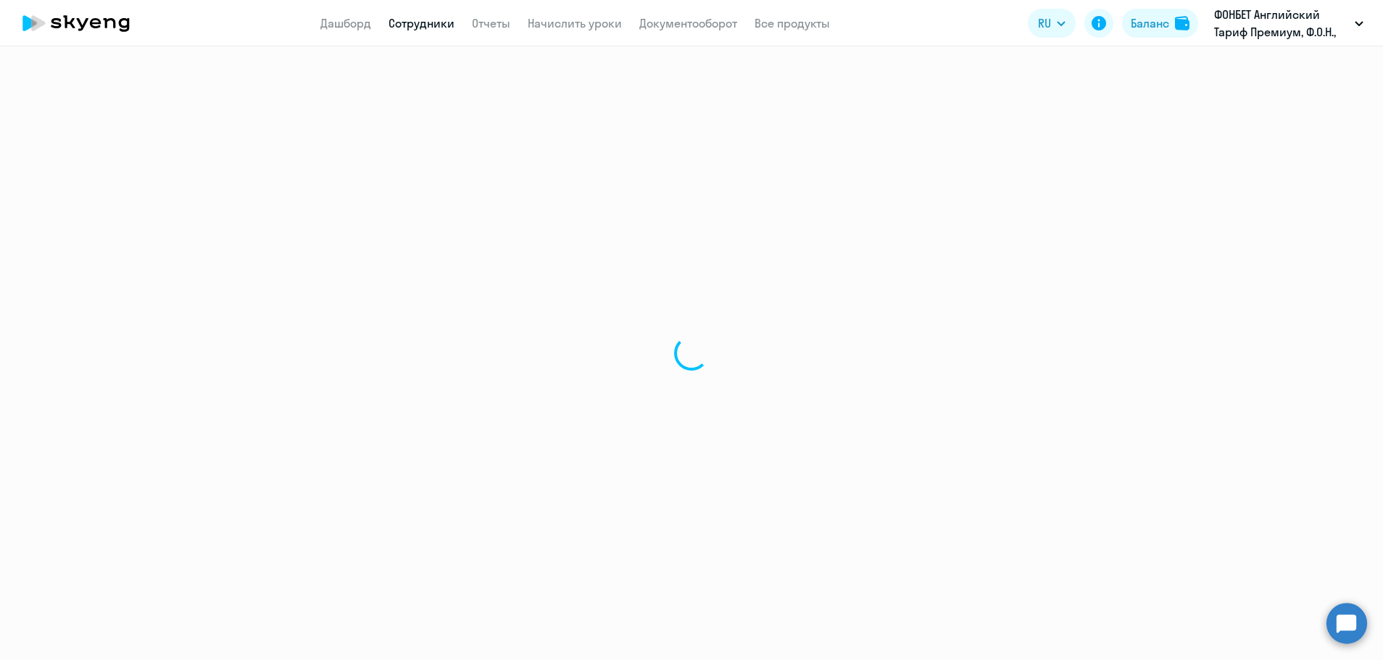
select select "30"
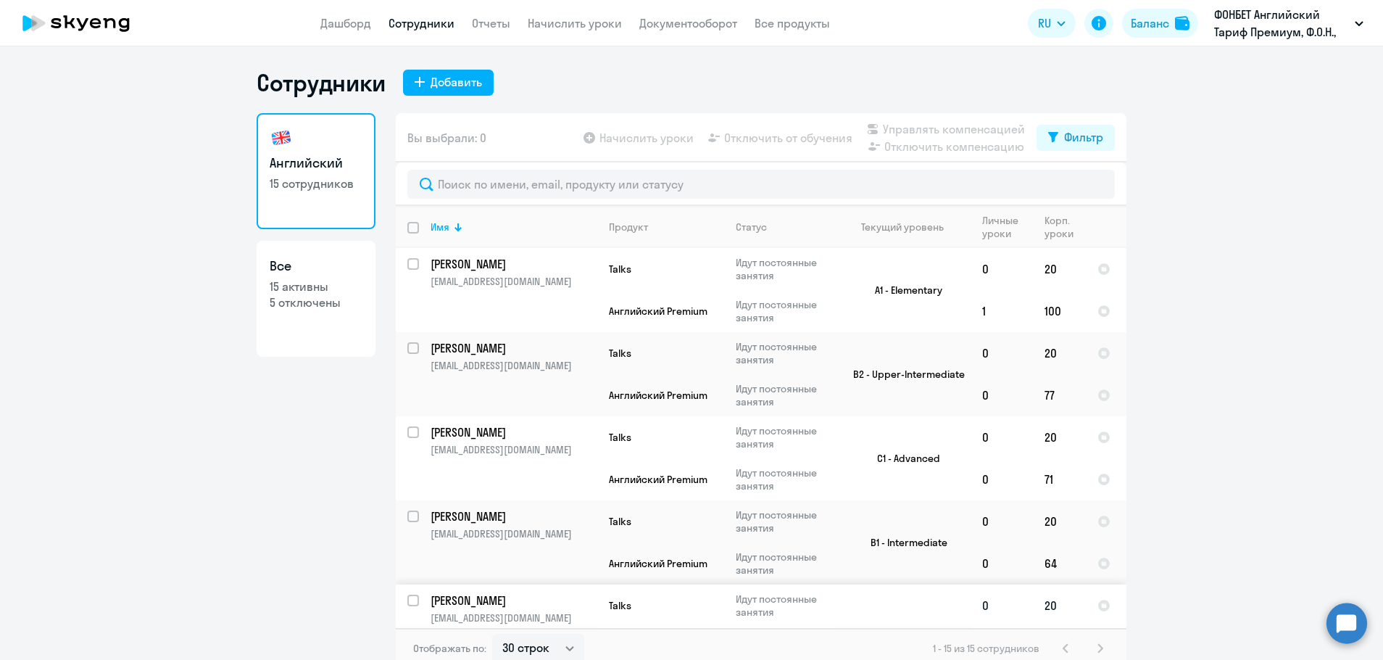
click at [459, 597] on p "[PERSON_NAME]" at bounding box center [513, 600] width 164 height 16
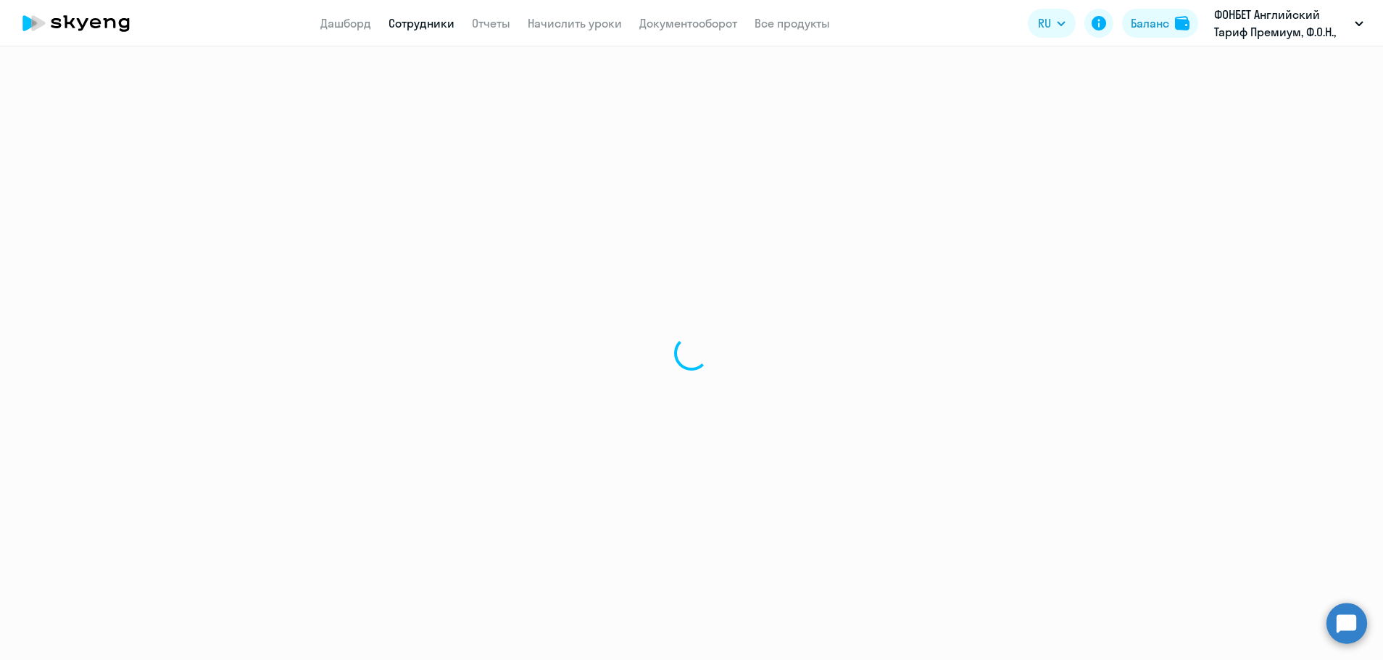
select select "english"
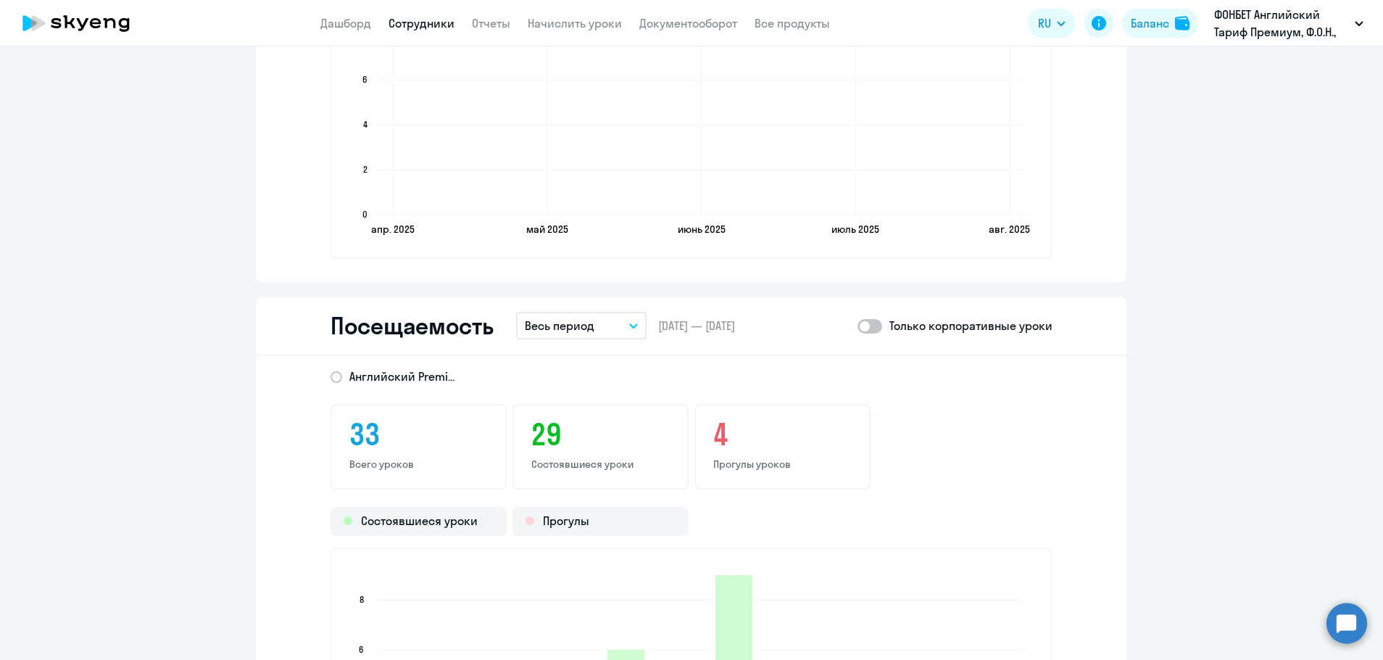
scroll to position [1522, 0]
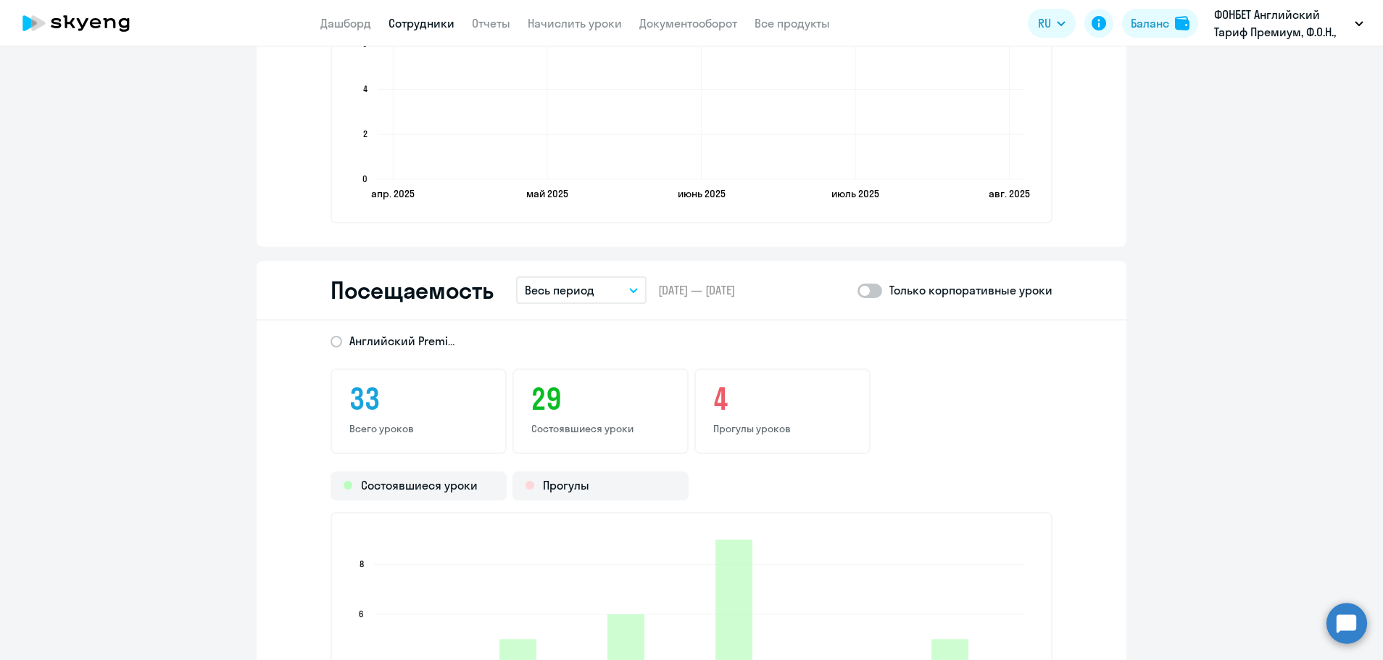
click at [628, 295] on button "Весь период" at bounding box center [581, 290] width 130 height 28
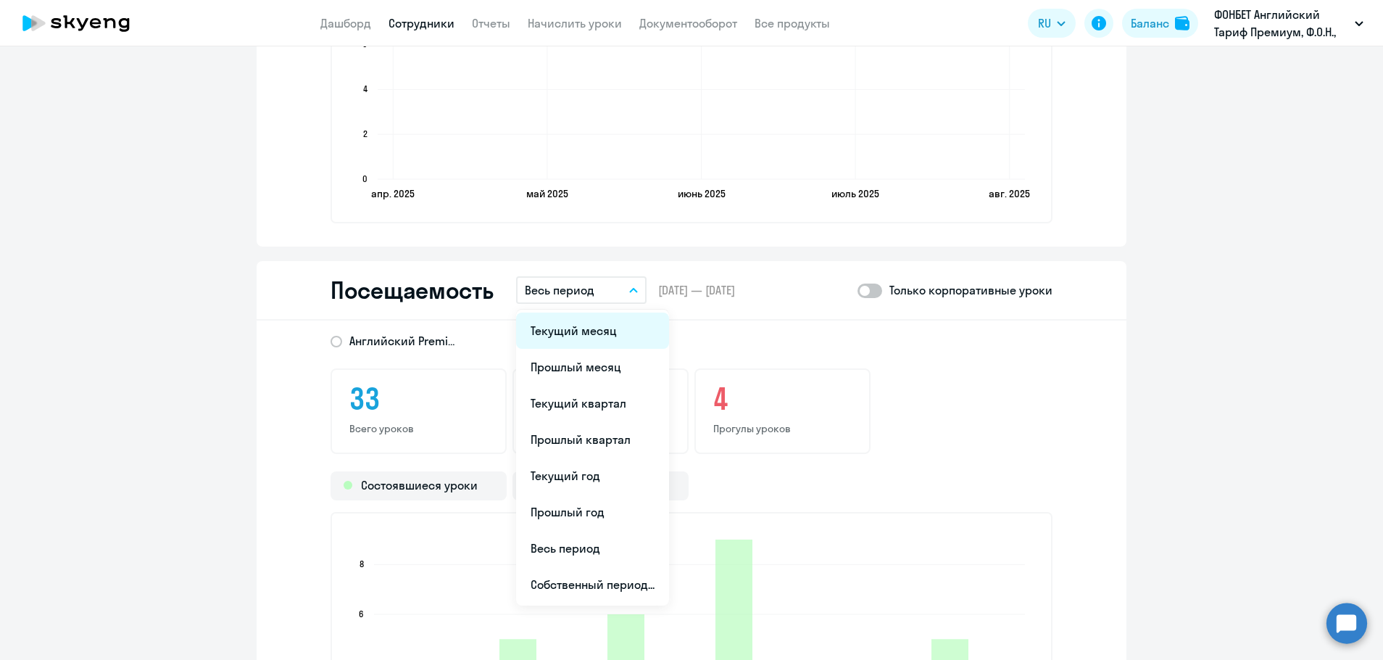
click at [579, 333] on li "Текущий месяц" at bounding box center [592, 330] width 153 height 36
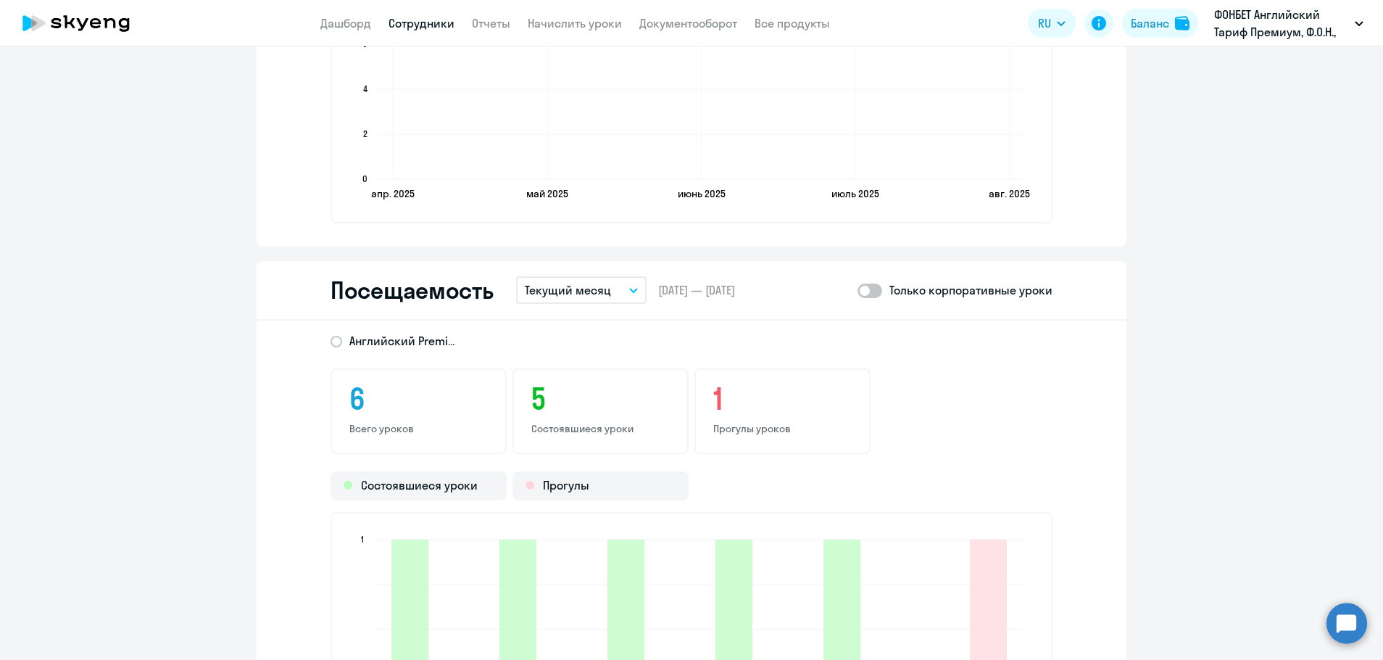
click at [868, 286] on span at bounding box center [870, 290] width 25 height 14
click at [858, 290] on input "checkbox" at bounding box center [857, 290] width 1 height 1
checkbox input "true"
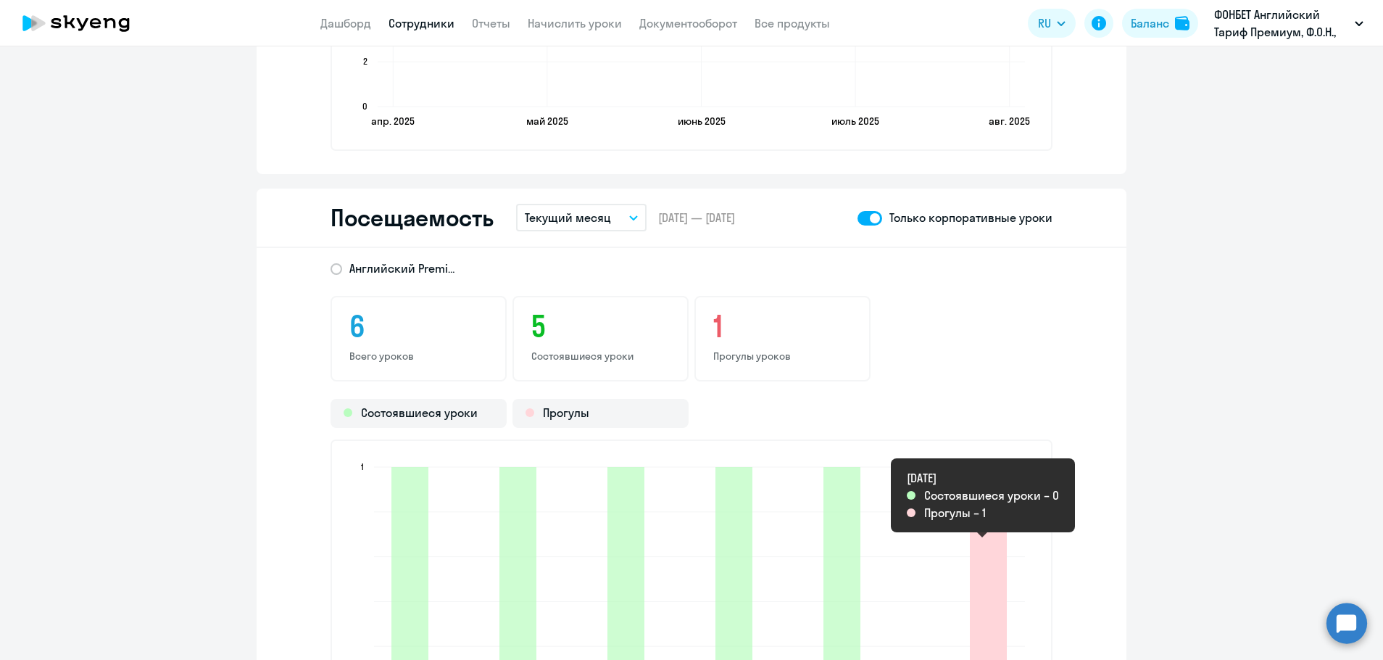
scroll to position [1667, 0]
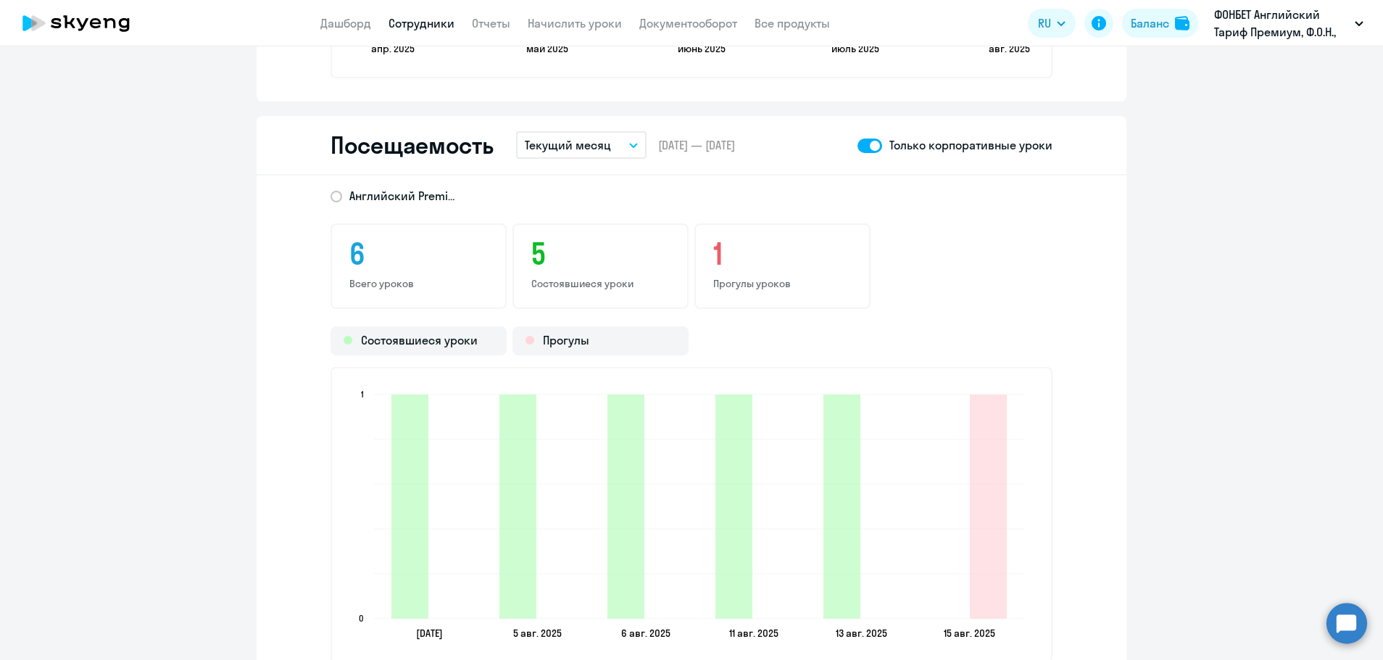
click at [431, 30] on app-menu-item-link "Сотрудники" at bounding box center [422, 23] width 66 height 18
click at [431, 24] on link "Сотрудники" at bounding box center [422, 23] width 66 height 14
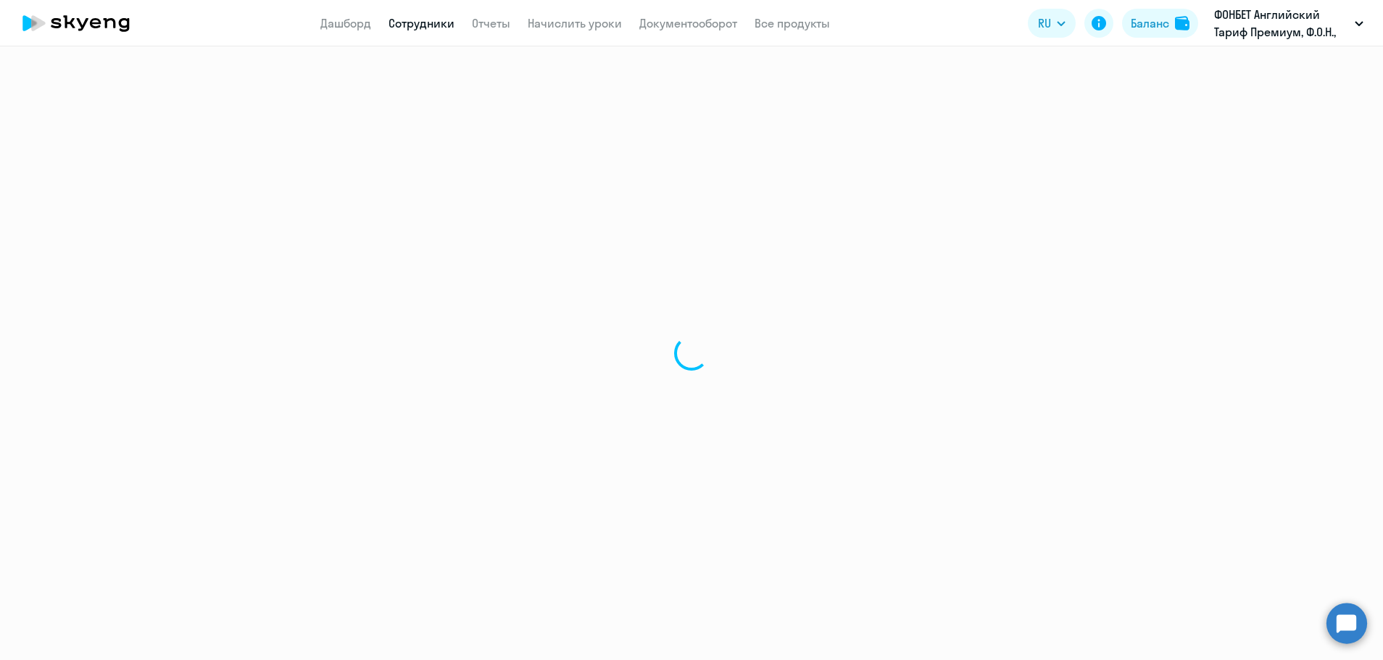
select select "30"
